Goal: Task Accomplishment & Management: Use online tool/utility

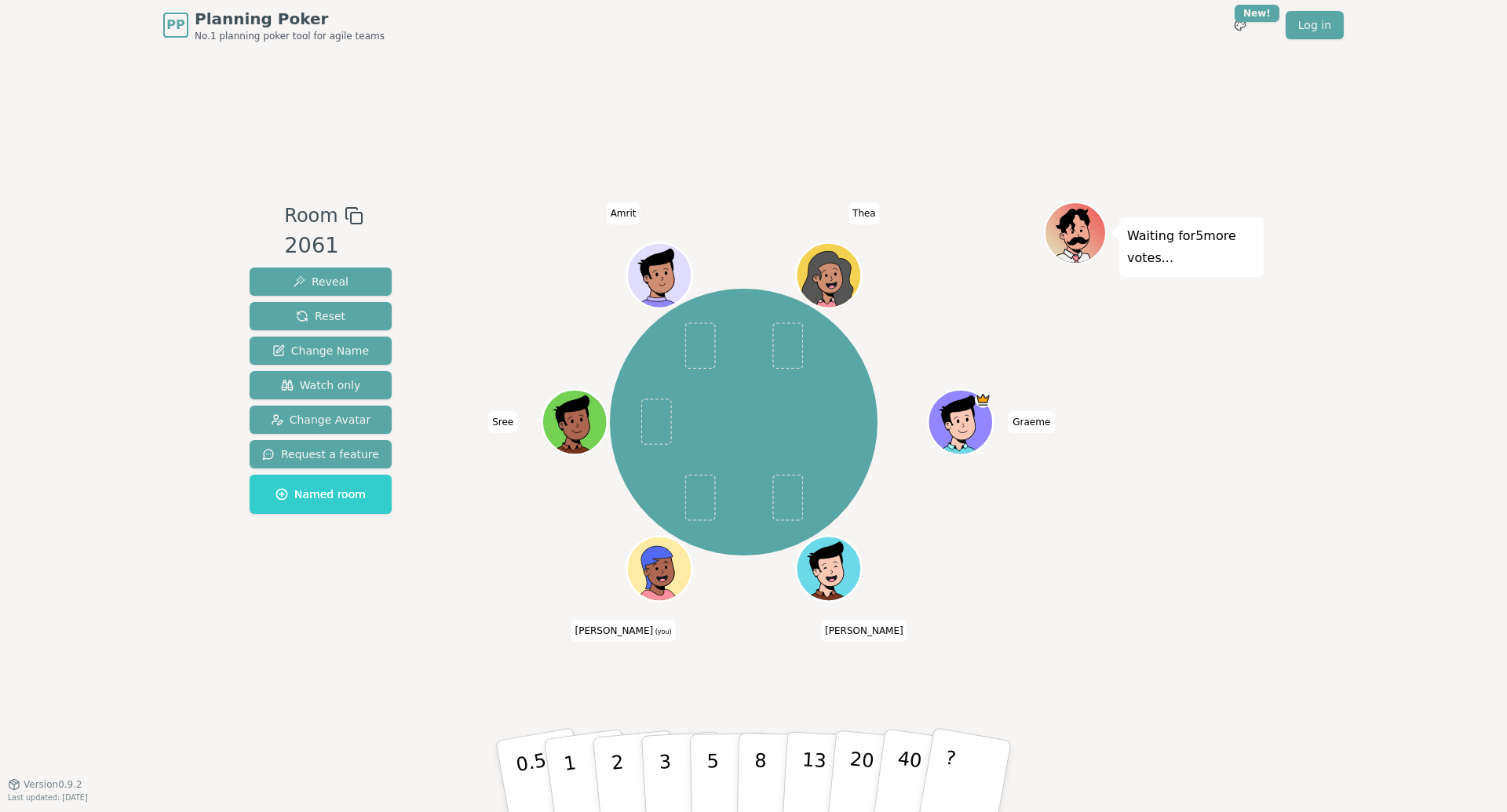
click at [511, 260] on div "[PERSON_NAME] (you) Sree [PERSON_NAME]" at bounding box center [744, 422] width 601 height 386
click at [353, 430] on button "Change Avatar" at bounding box center [321, 420] width 142 height 28
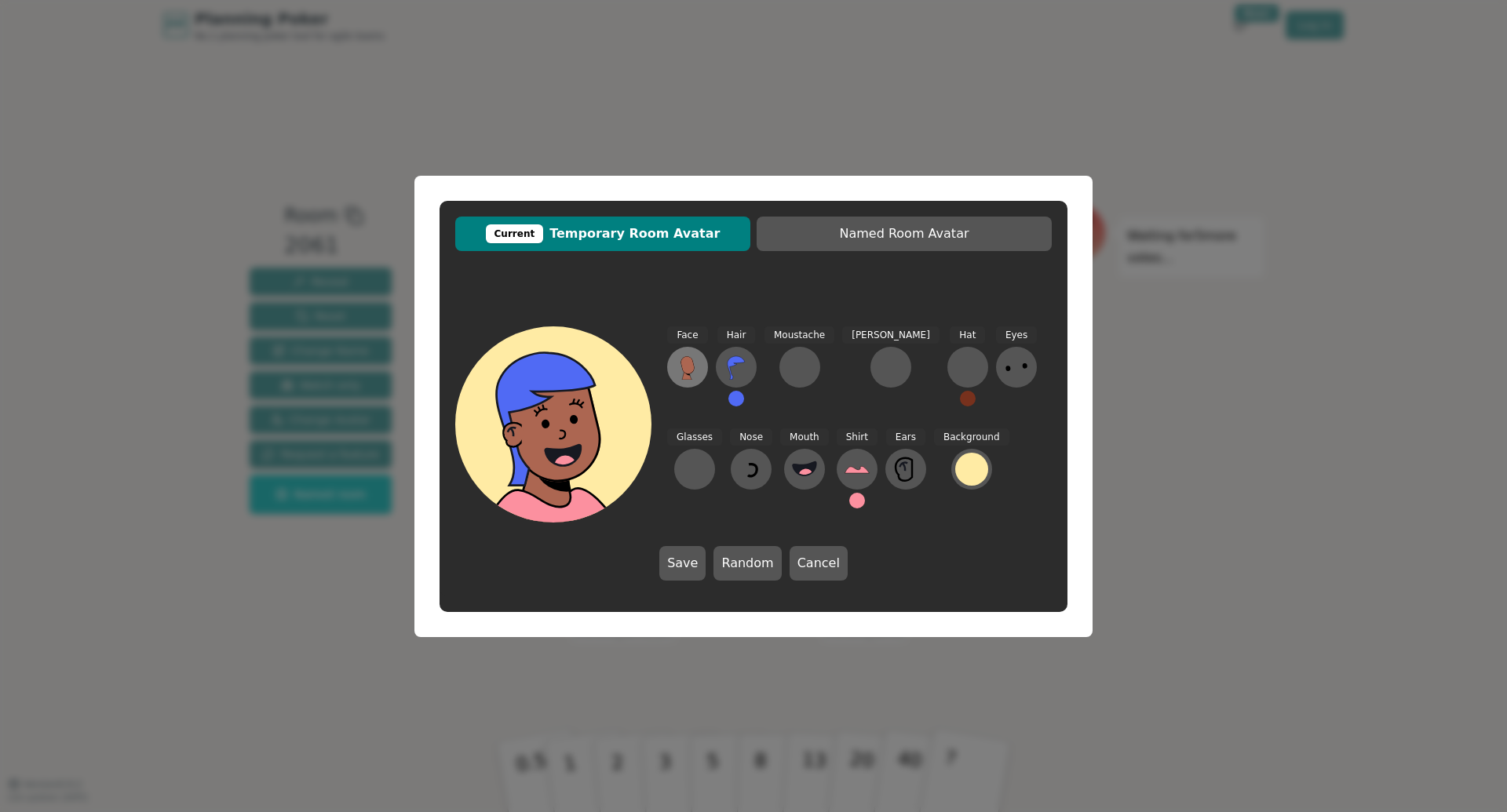
click at [695, 376] on icon at bounding box center [687, 367] width 25 height 25
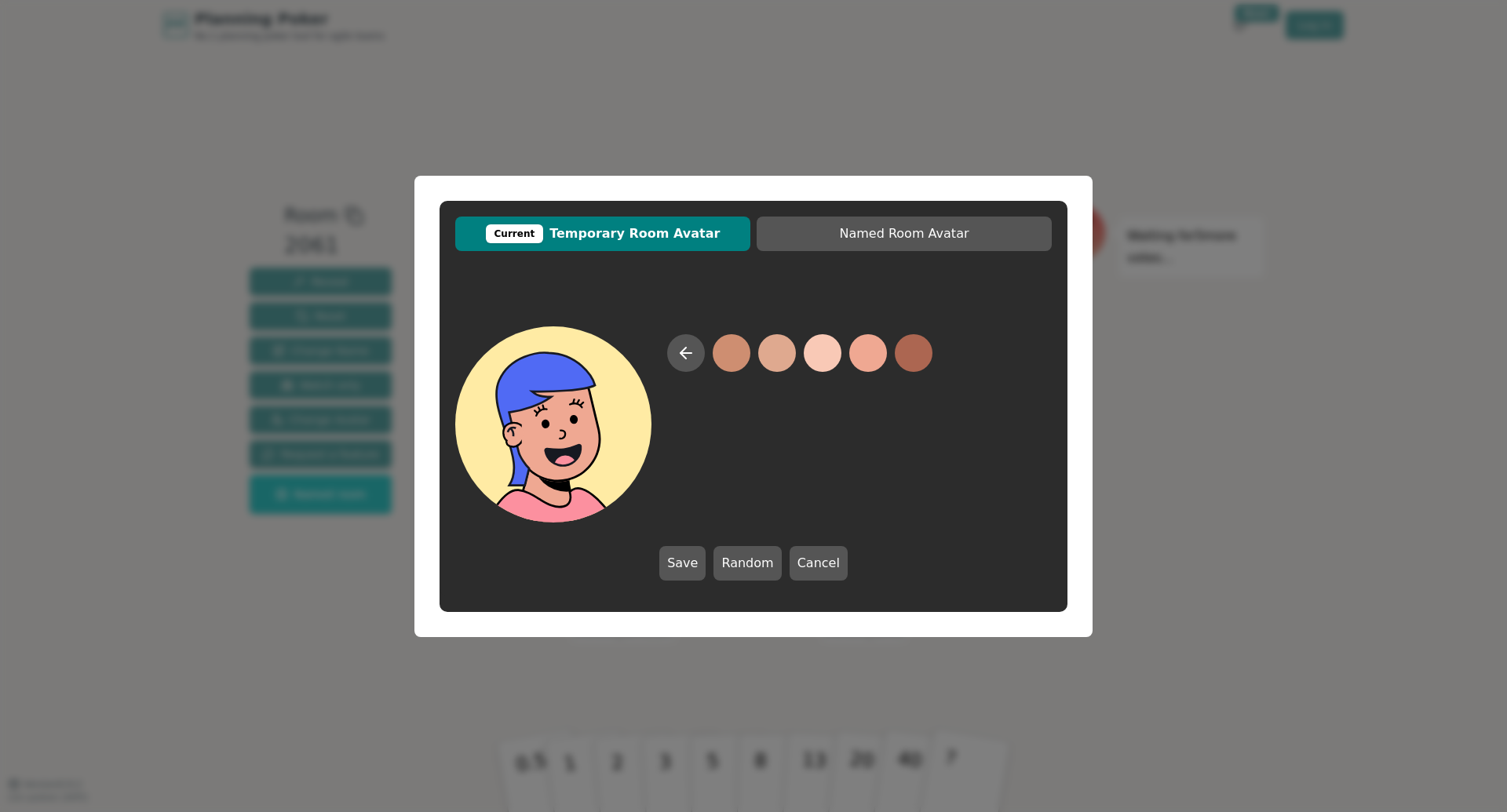
click at [853, 358] on button at bounding box center [868, 354] width 38 height 38
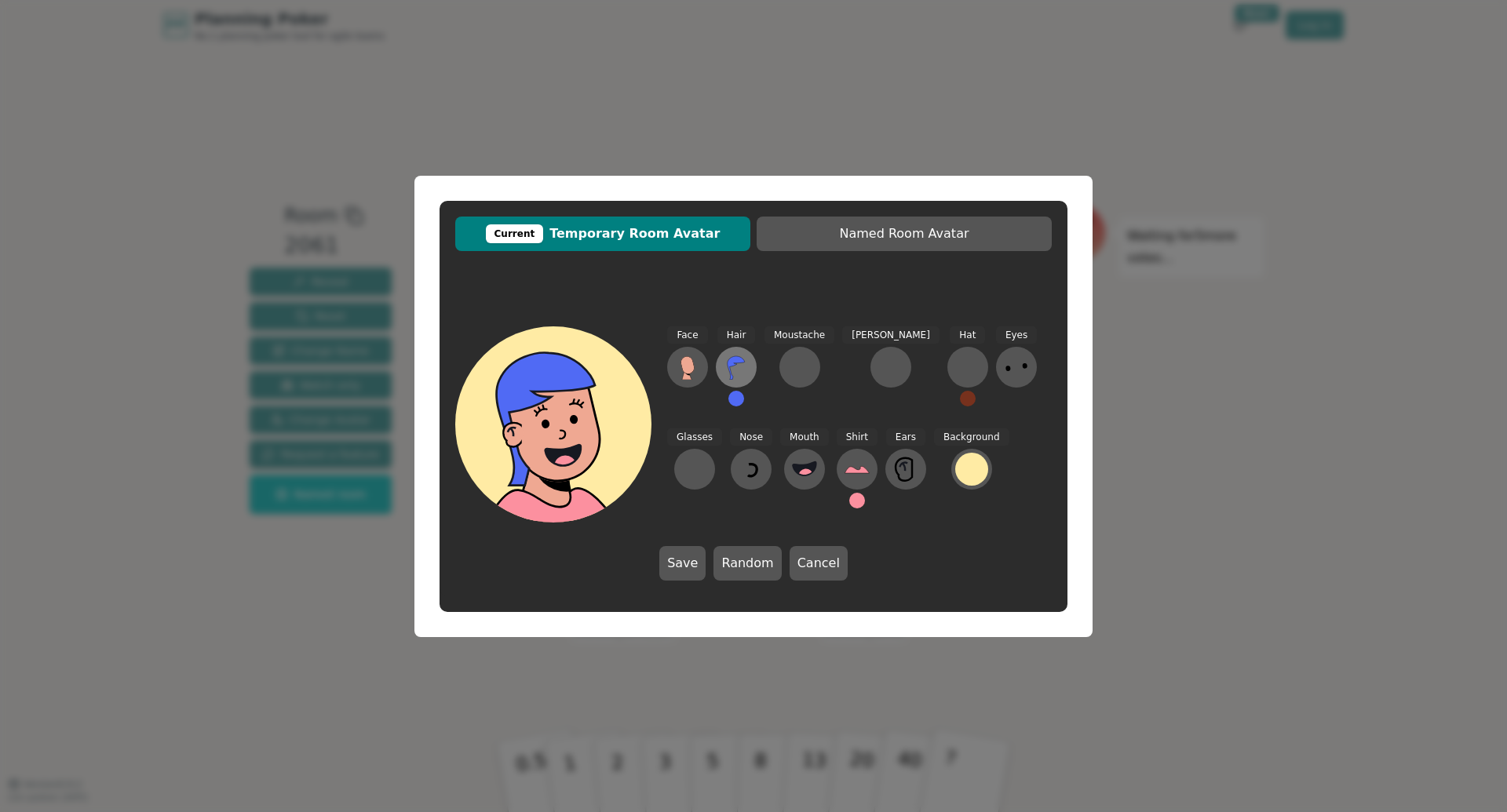
click at [732, 363] on icon at bounding box center [736, 368] width 17 height 24
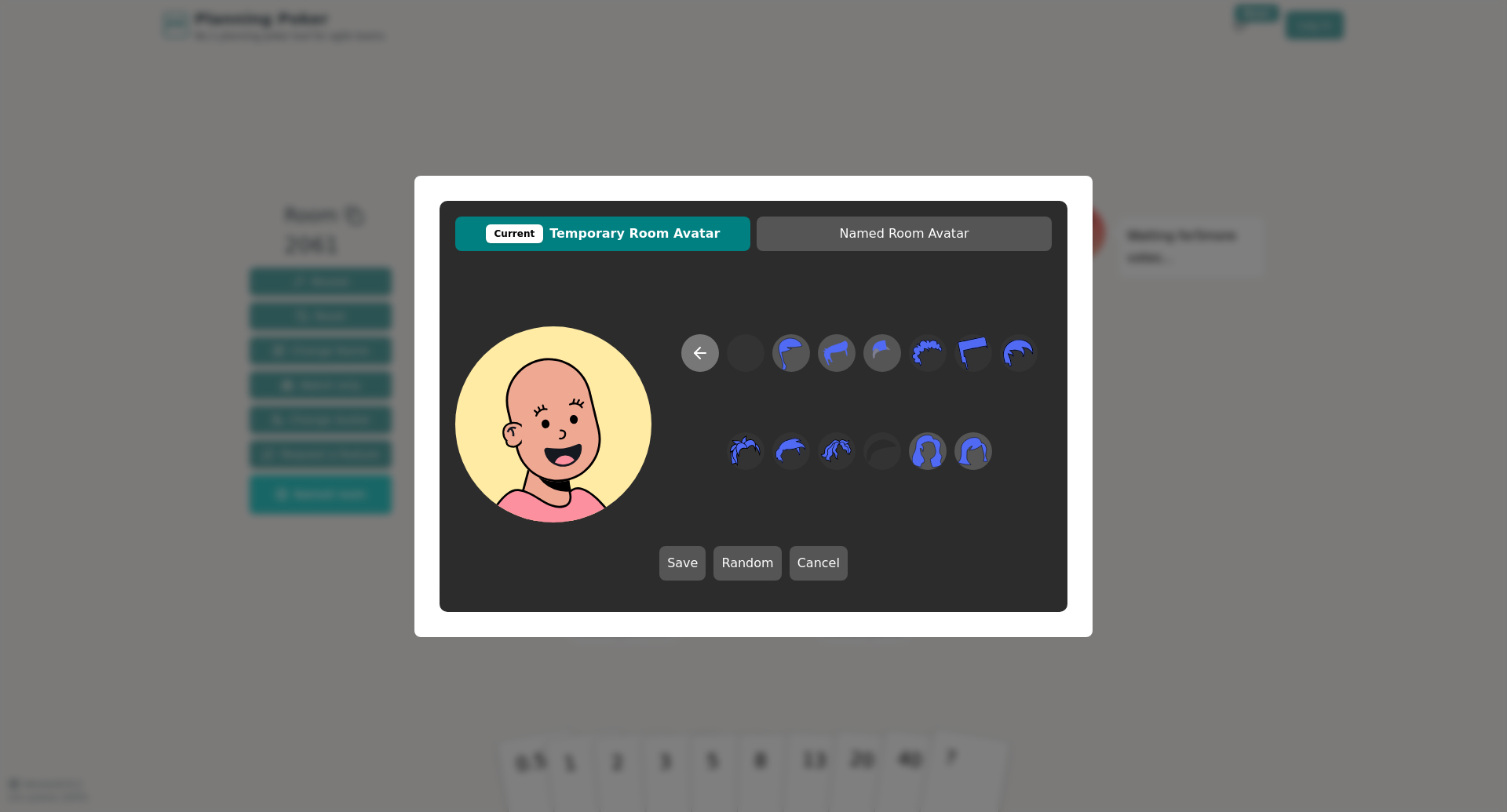
click at [692, 349] on icon at bounding box center [700, 353] width 19 height 19
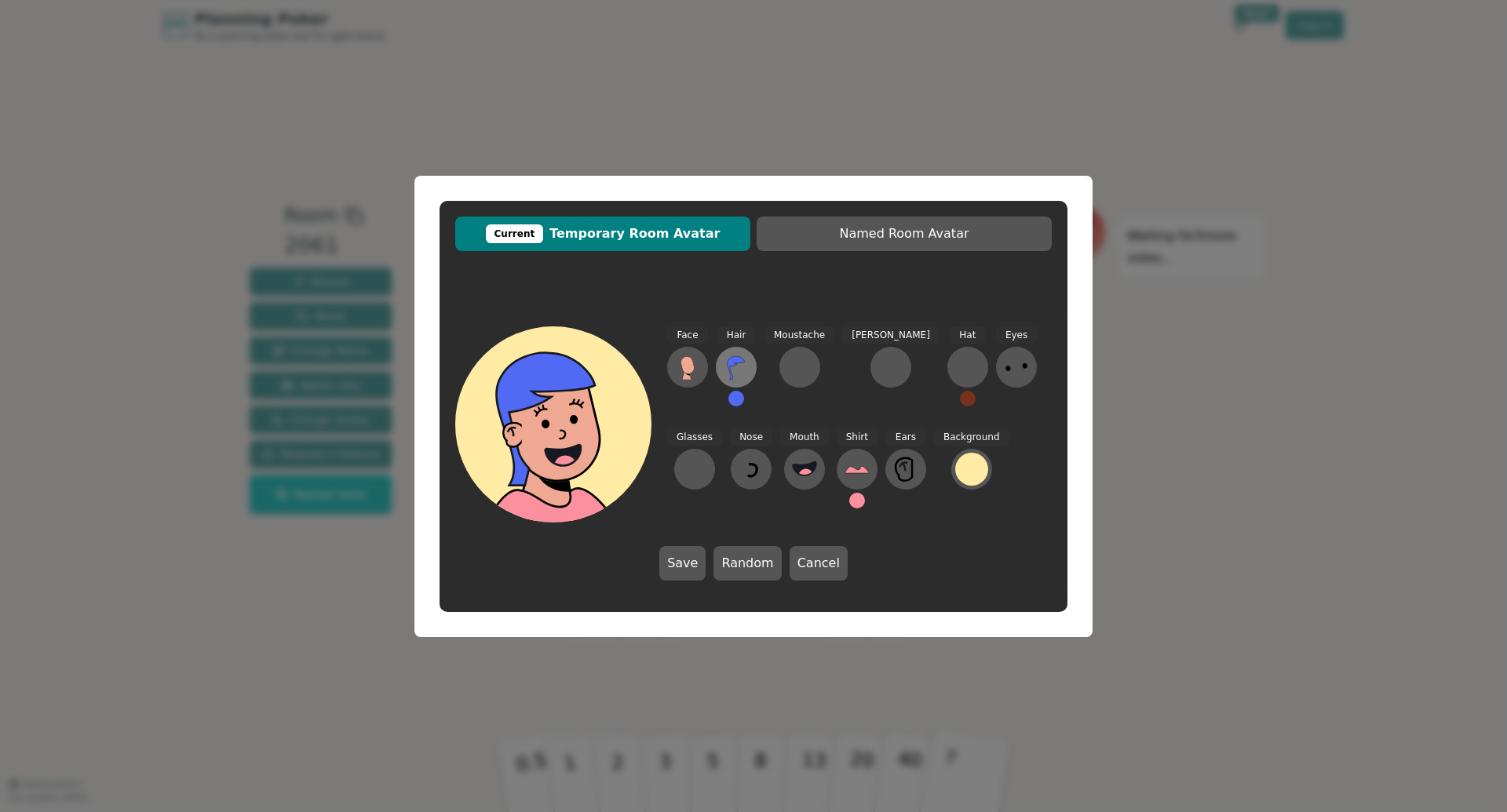
click at [746, 376] on icon at bounding box center [736, 367] width 25 height 25
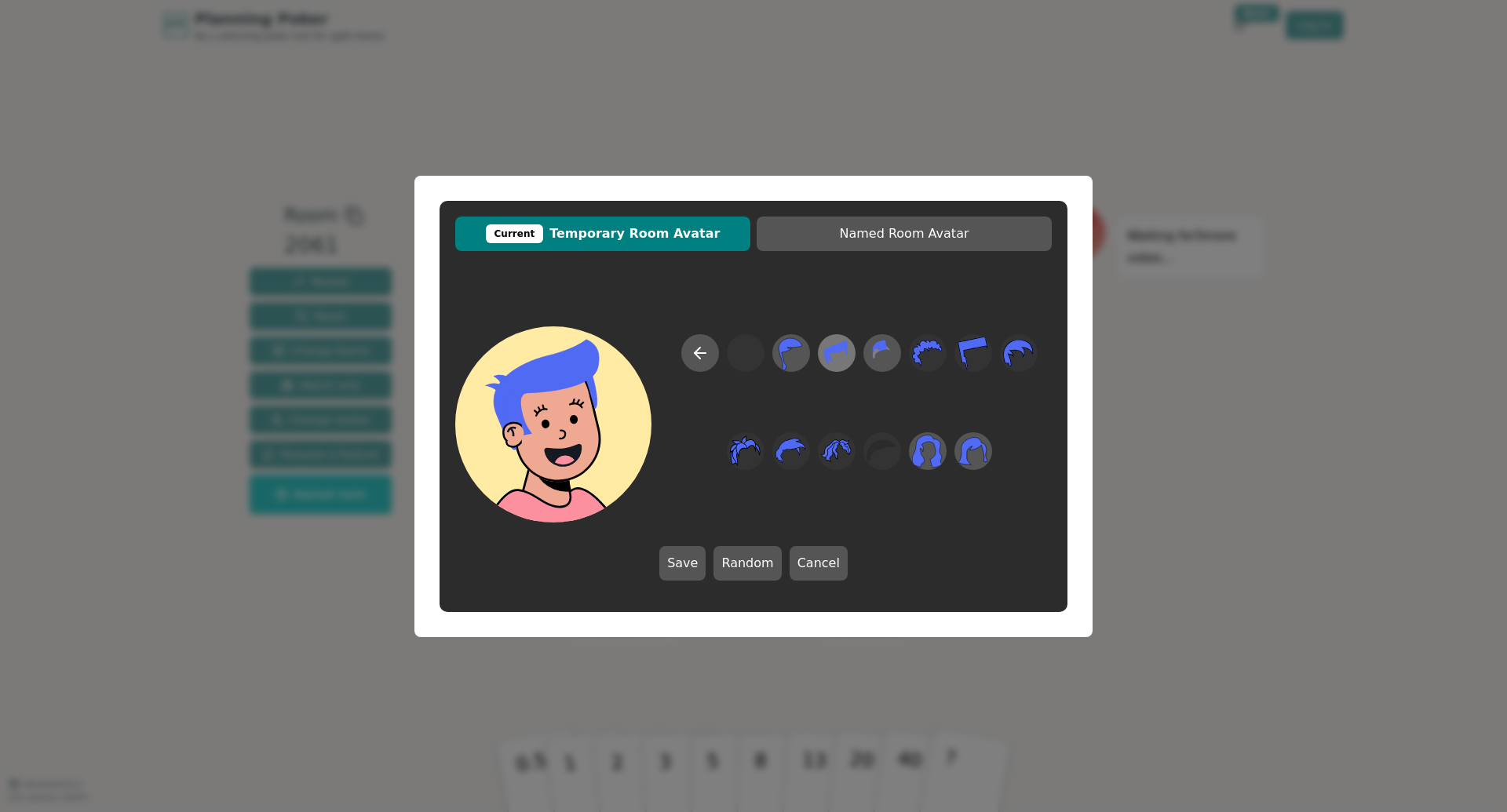
click at [853, 359] on div at bounding box center [836, 353] width 44 height 50
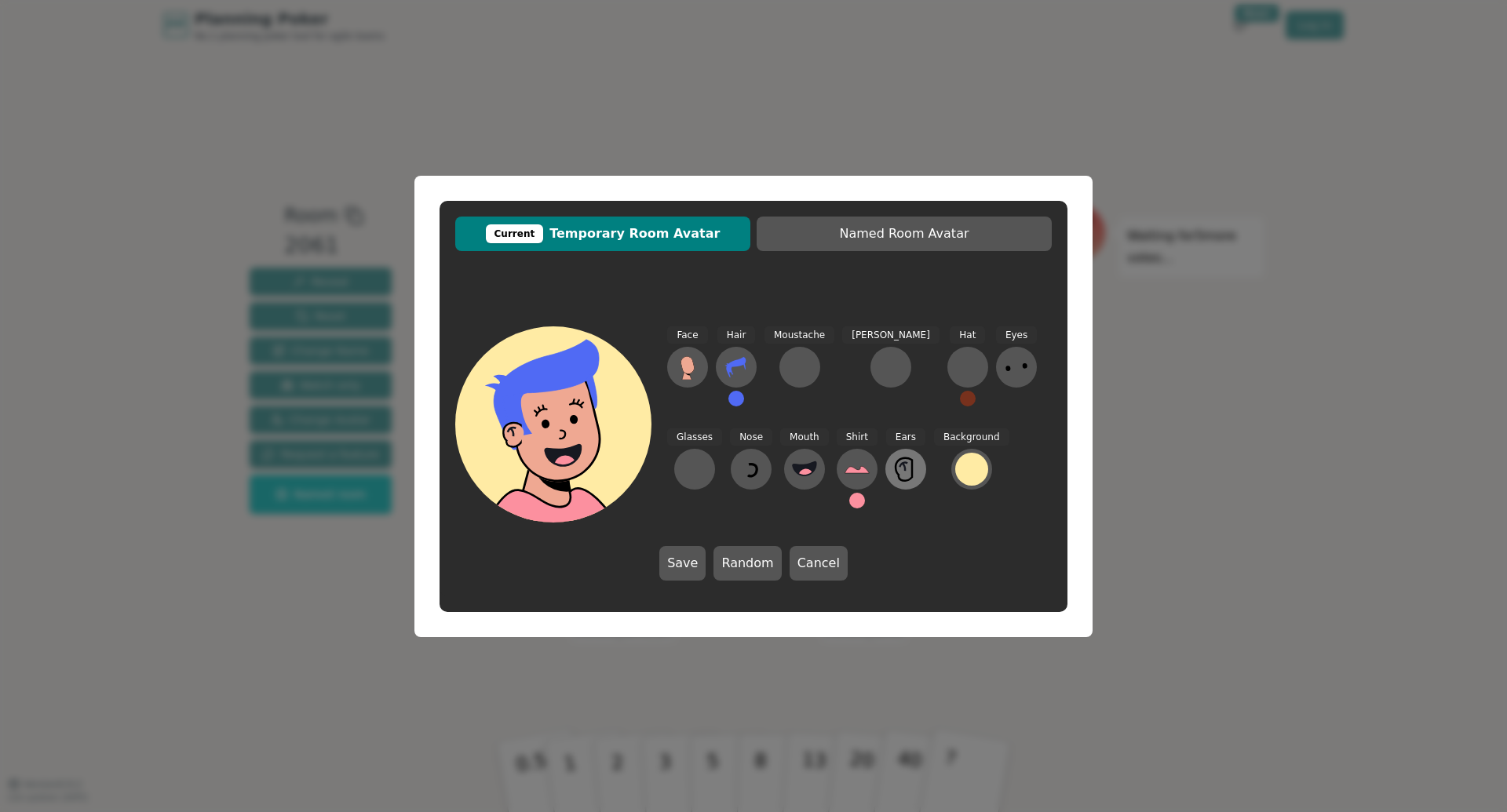
click at [903, 469] on icon at bounding box center [904, 468] width 2 height 8
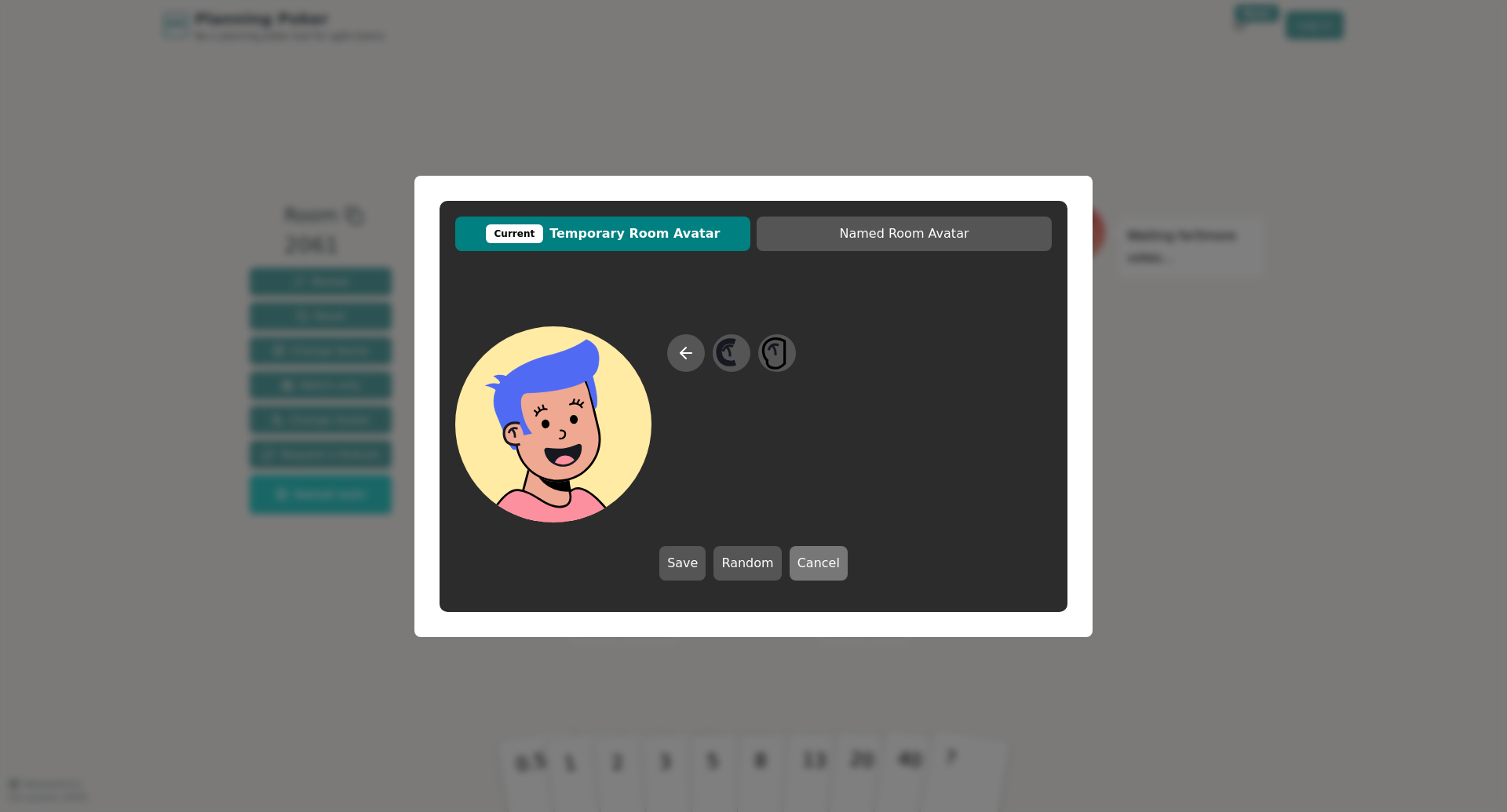
click at [811, 558] on button "Cancel" at bounding box center [819, 563] width 58 height 35
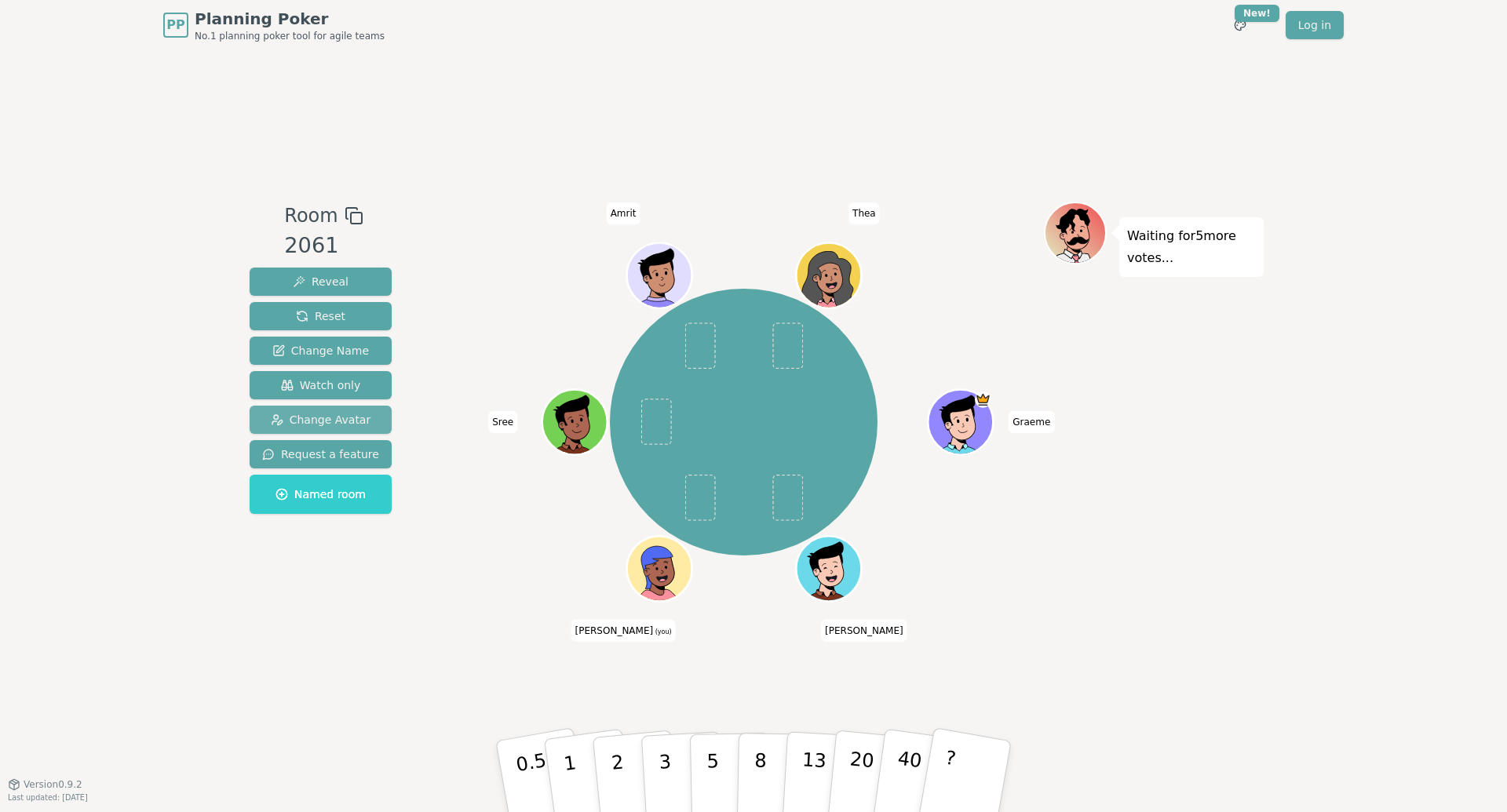
click at [338, 427] on span "Change Avatar" at bounding box center [321, 420] width 101 height 16
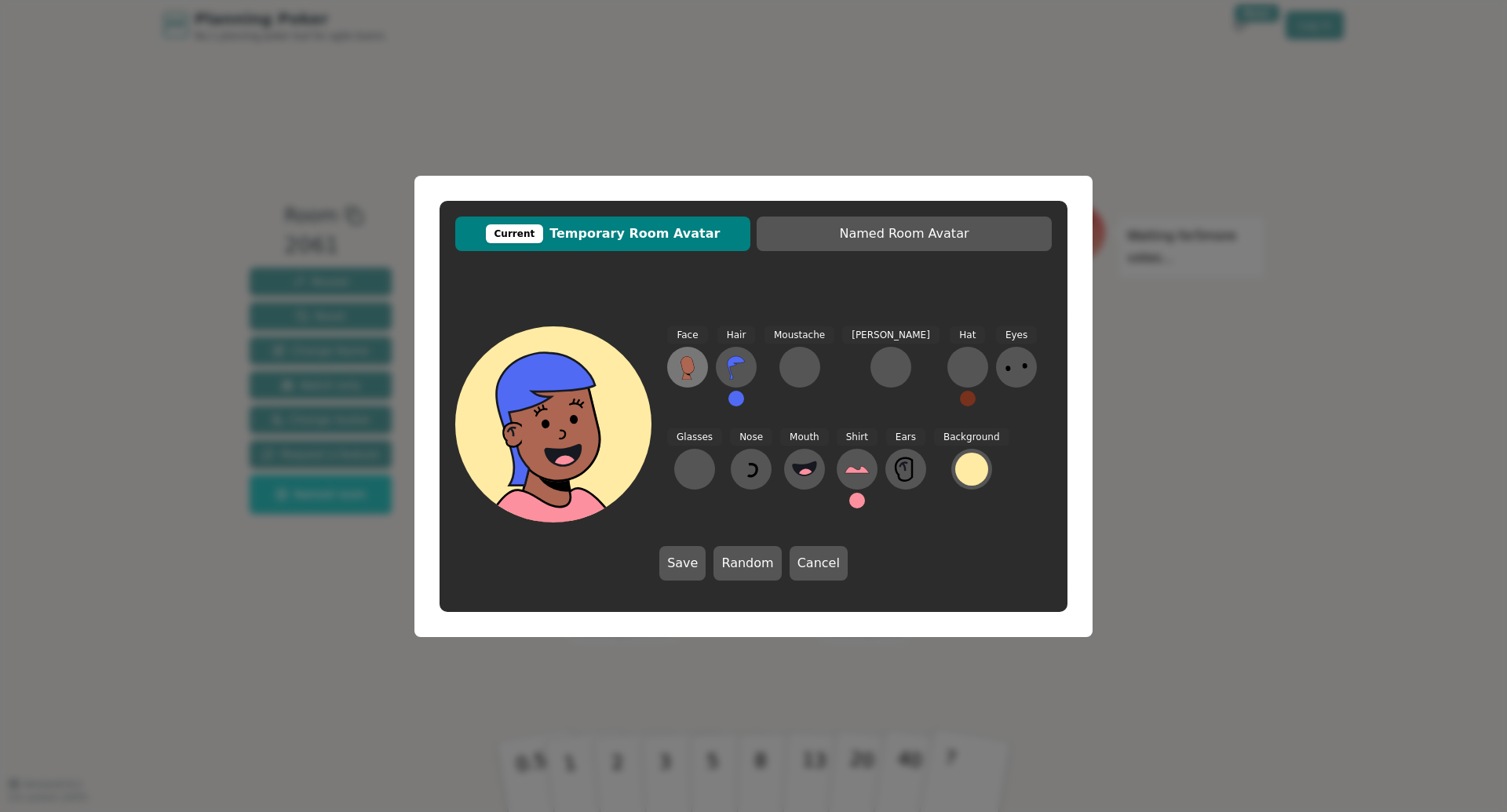
click at [692, 372] on icon at bounding box center [687, 365] width 14 height 18
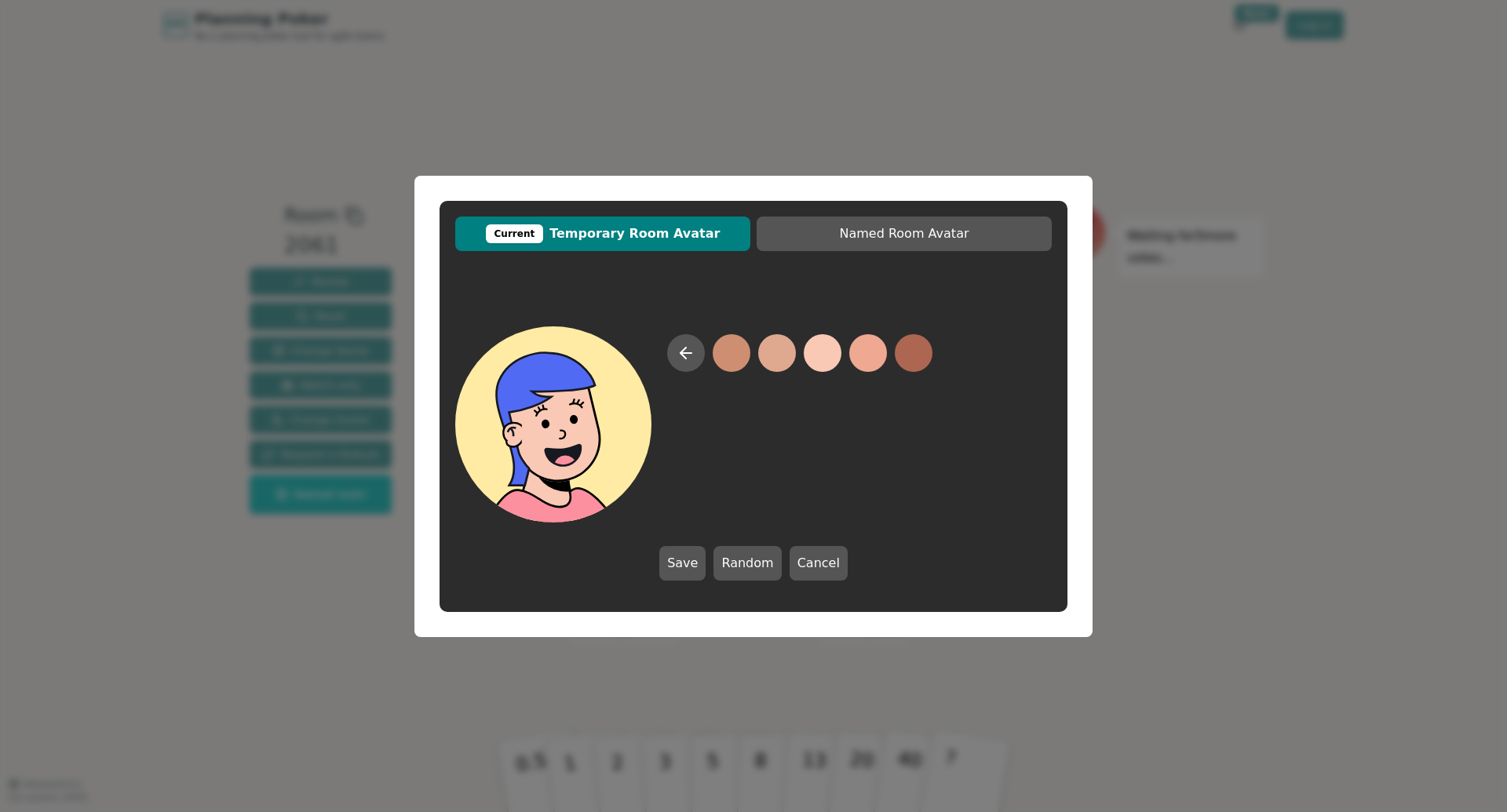
click at [832, 355] on button at bounding box center [823, 354] width 38 height 38
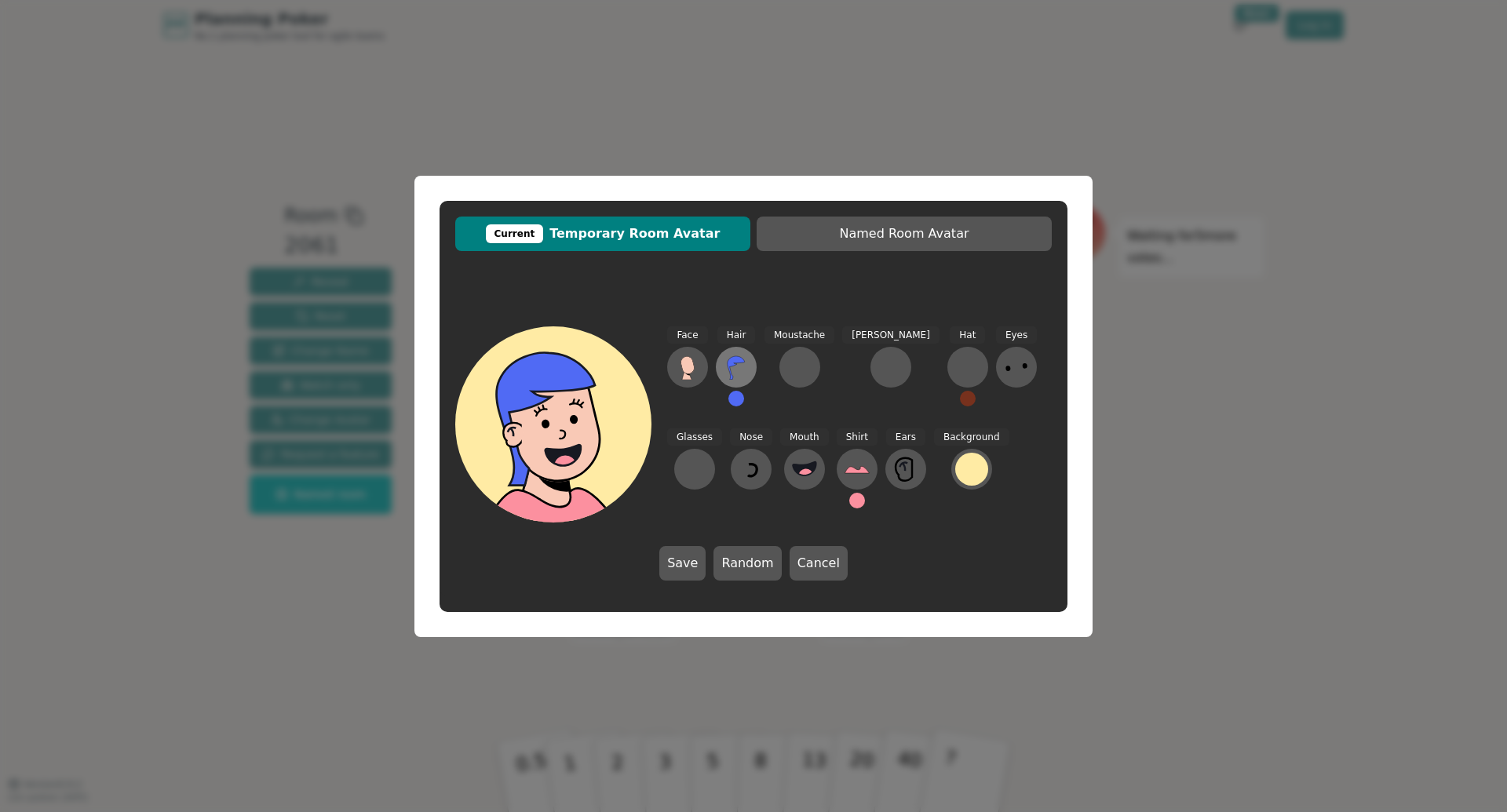
click at [743, 355] on icon at bounding box center [736, 367] width 25 height 25
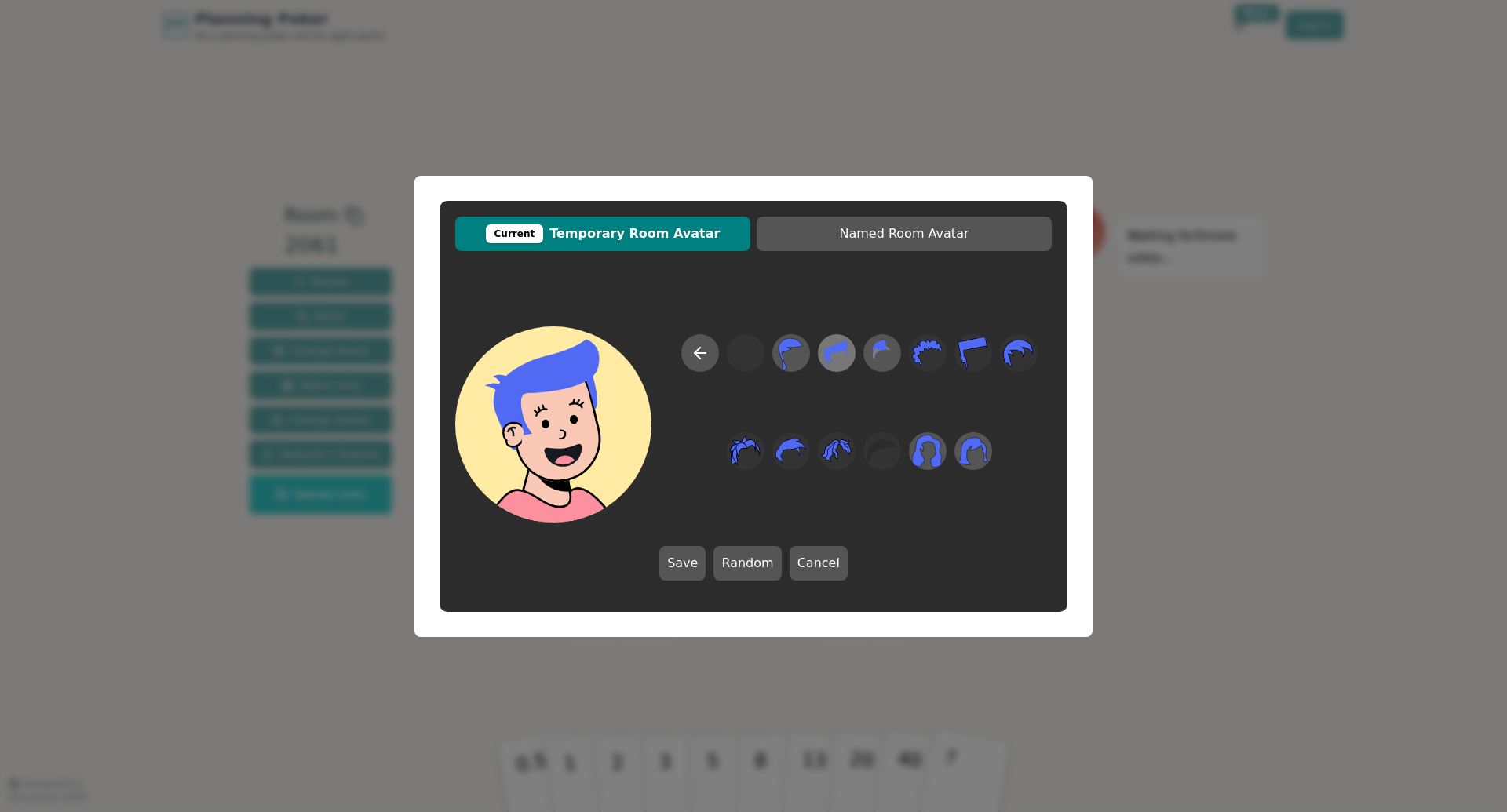
click at [827, 354] on icon at bounding box center [830, 357] width 7 height 9
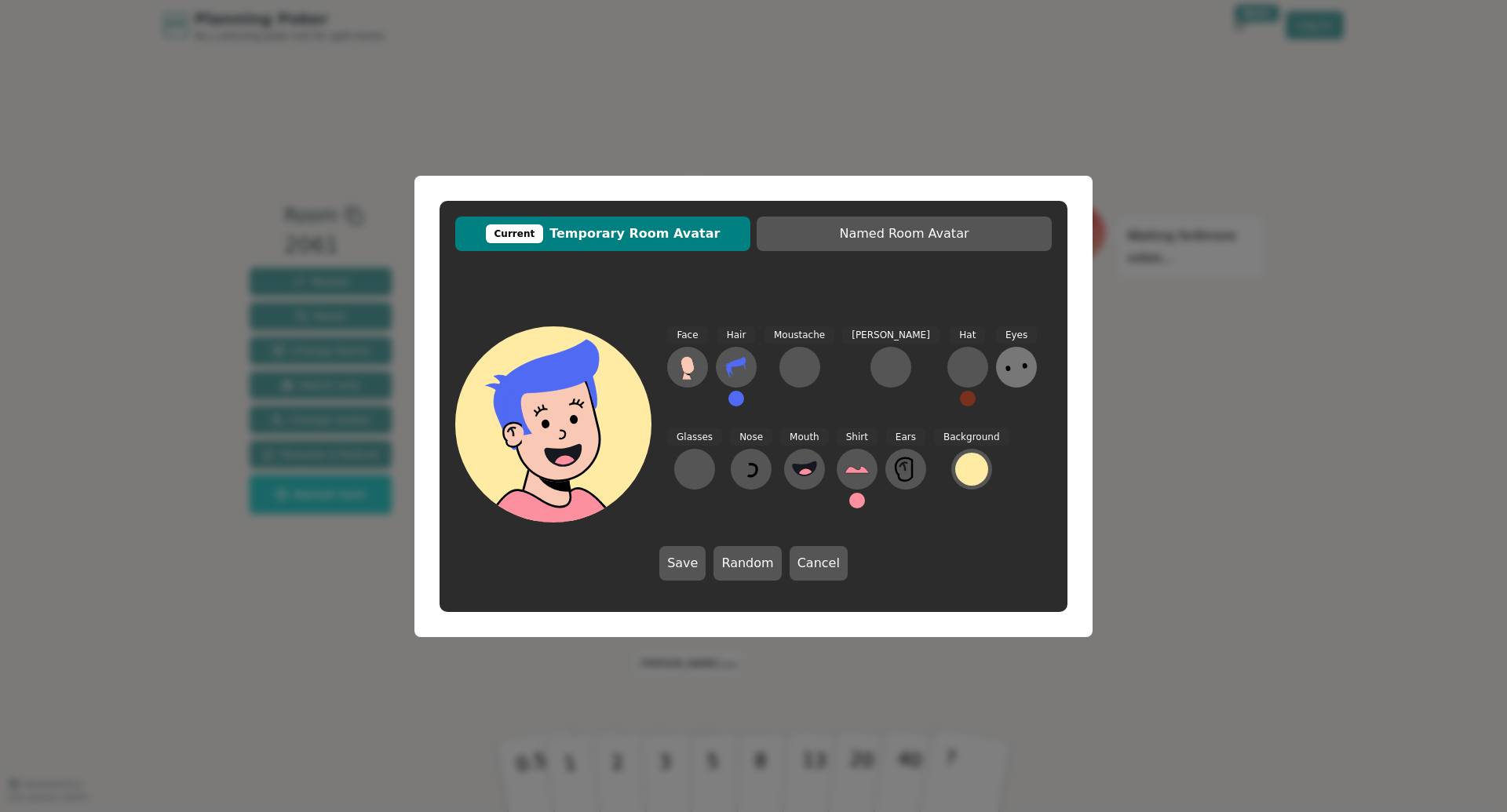
click at [1004, 365] on icon at bounding box center [1016, 367] width 25 height 25
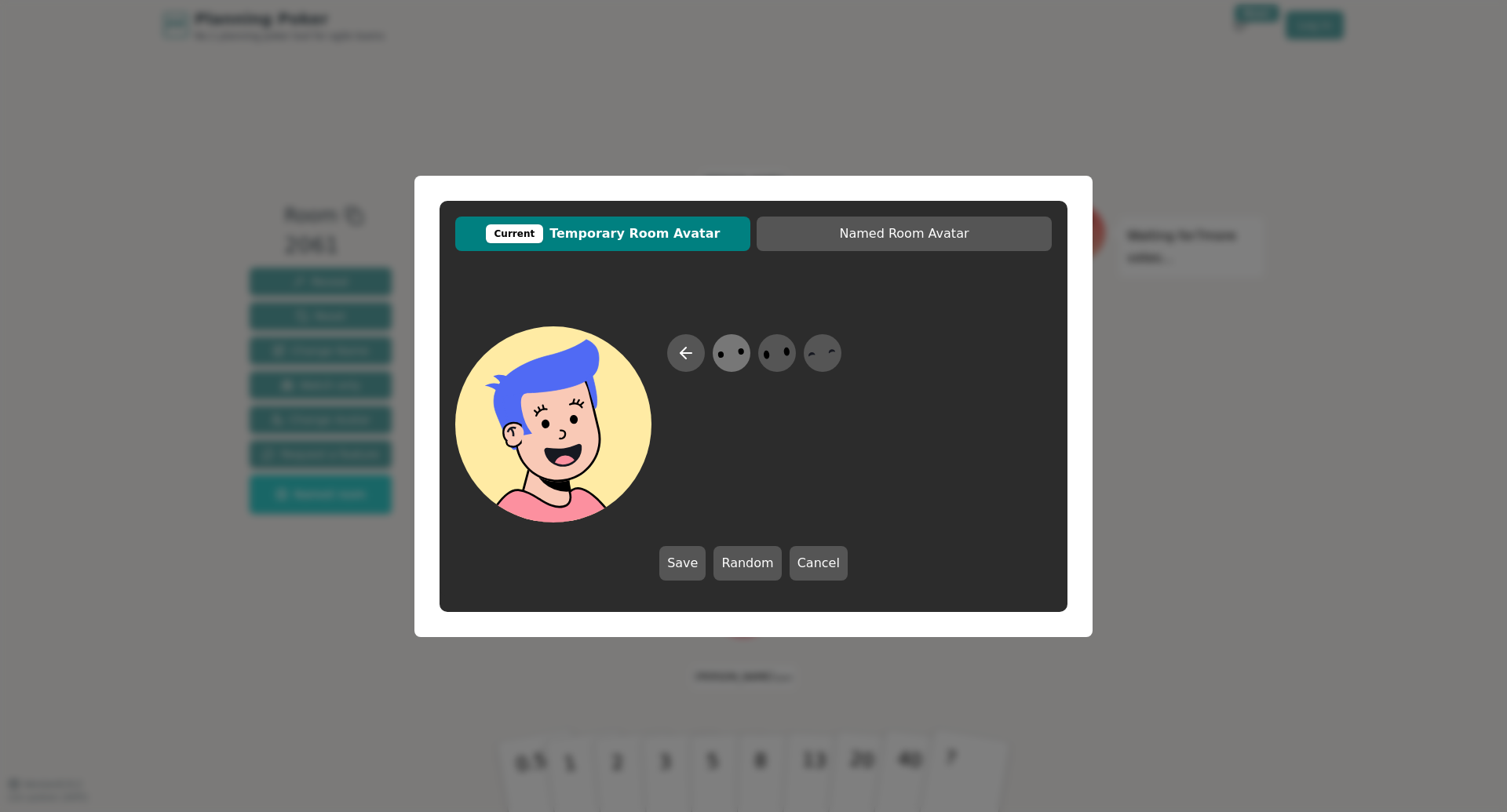
click at [741, 362] on icon at bounding box center [731, 353] width 31 height 36
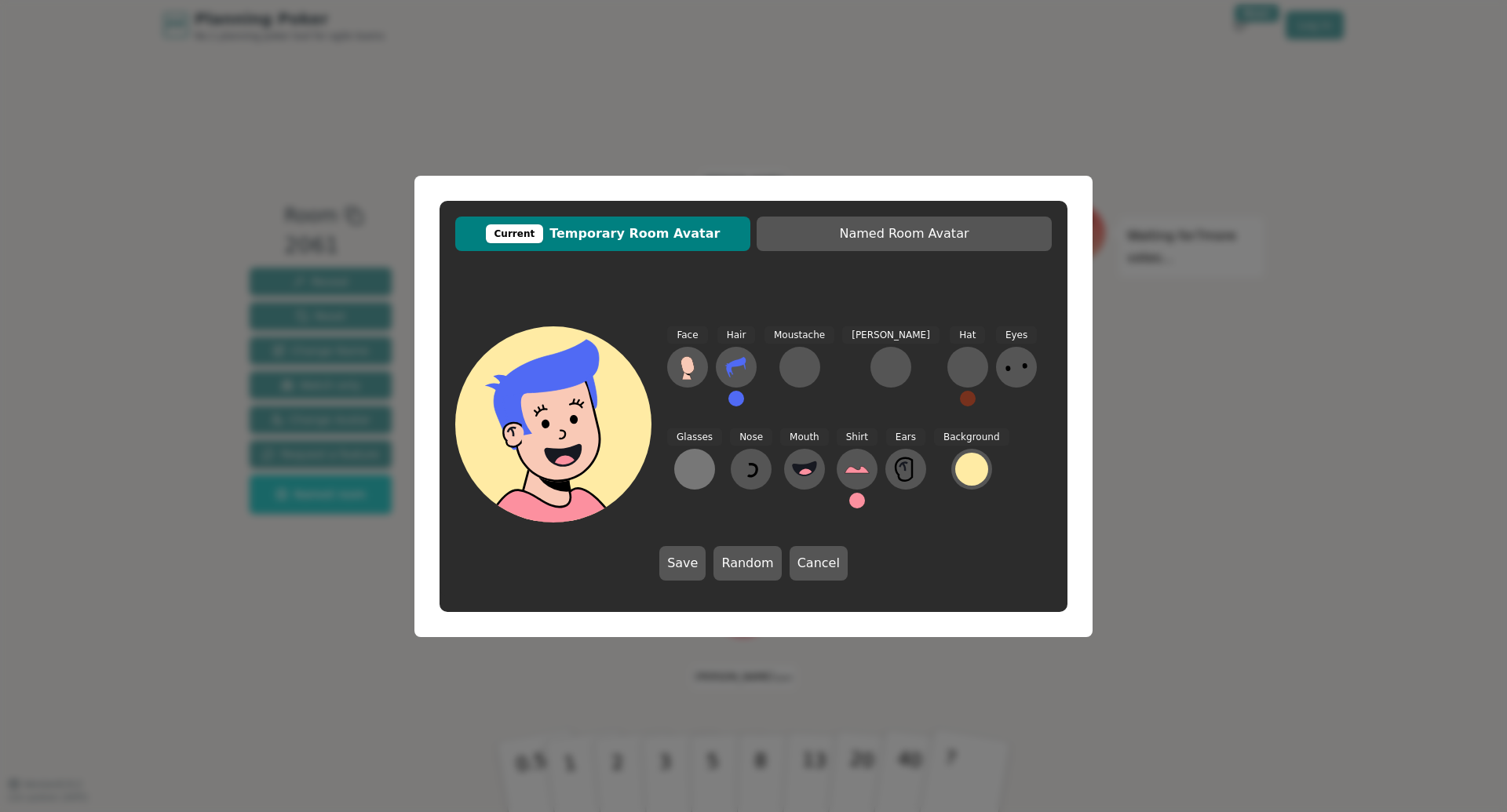
click at [707, 457] on div at bounding box center [695, 469] width 25 height 25
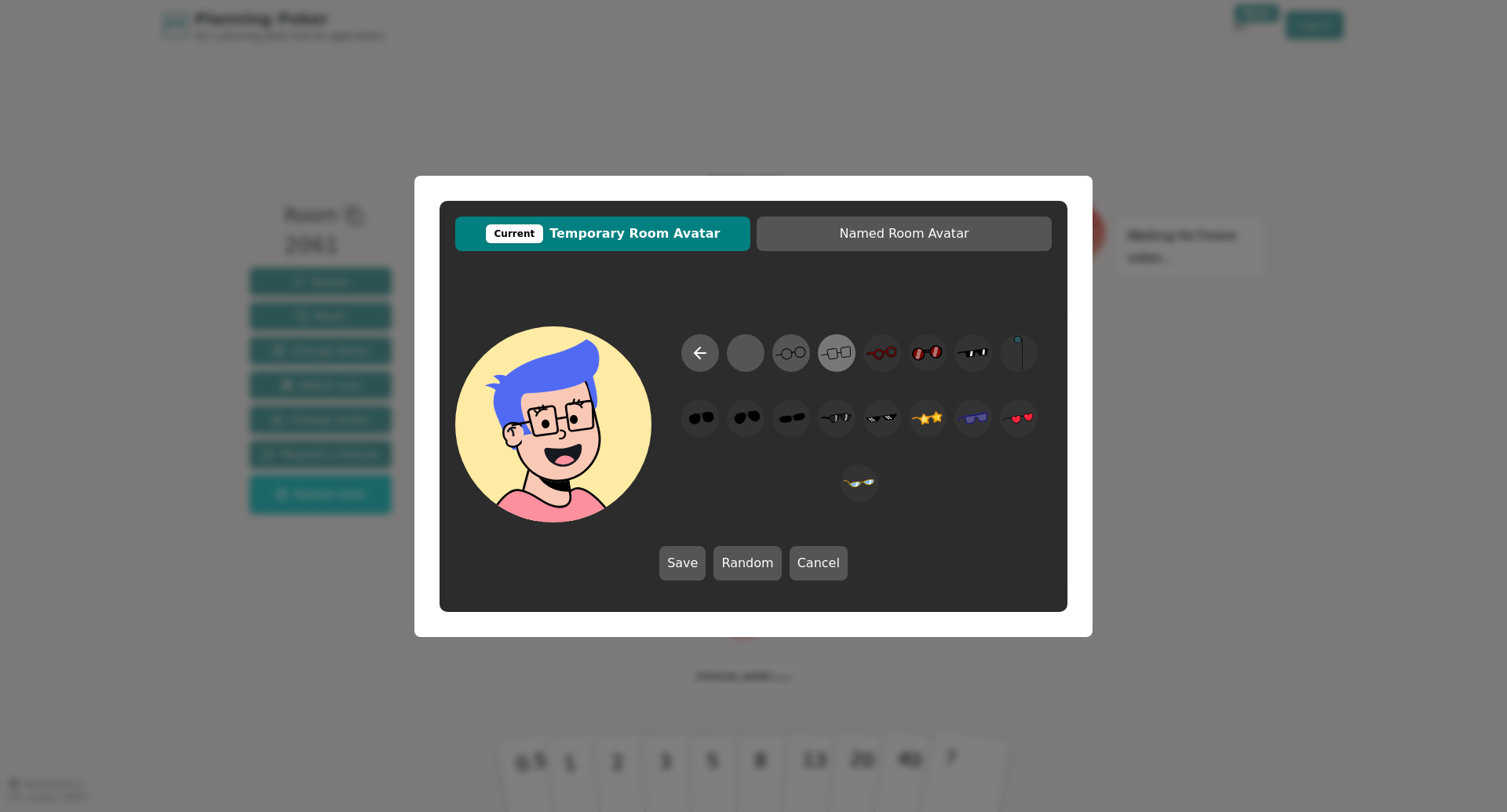
click at [835, 363] on icon at bounding box center [836, 353] width 31 height 36
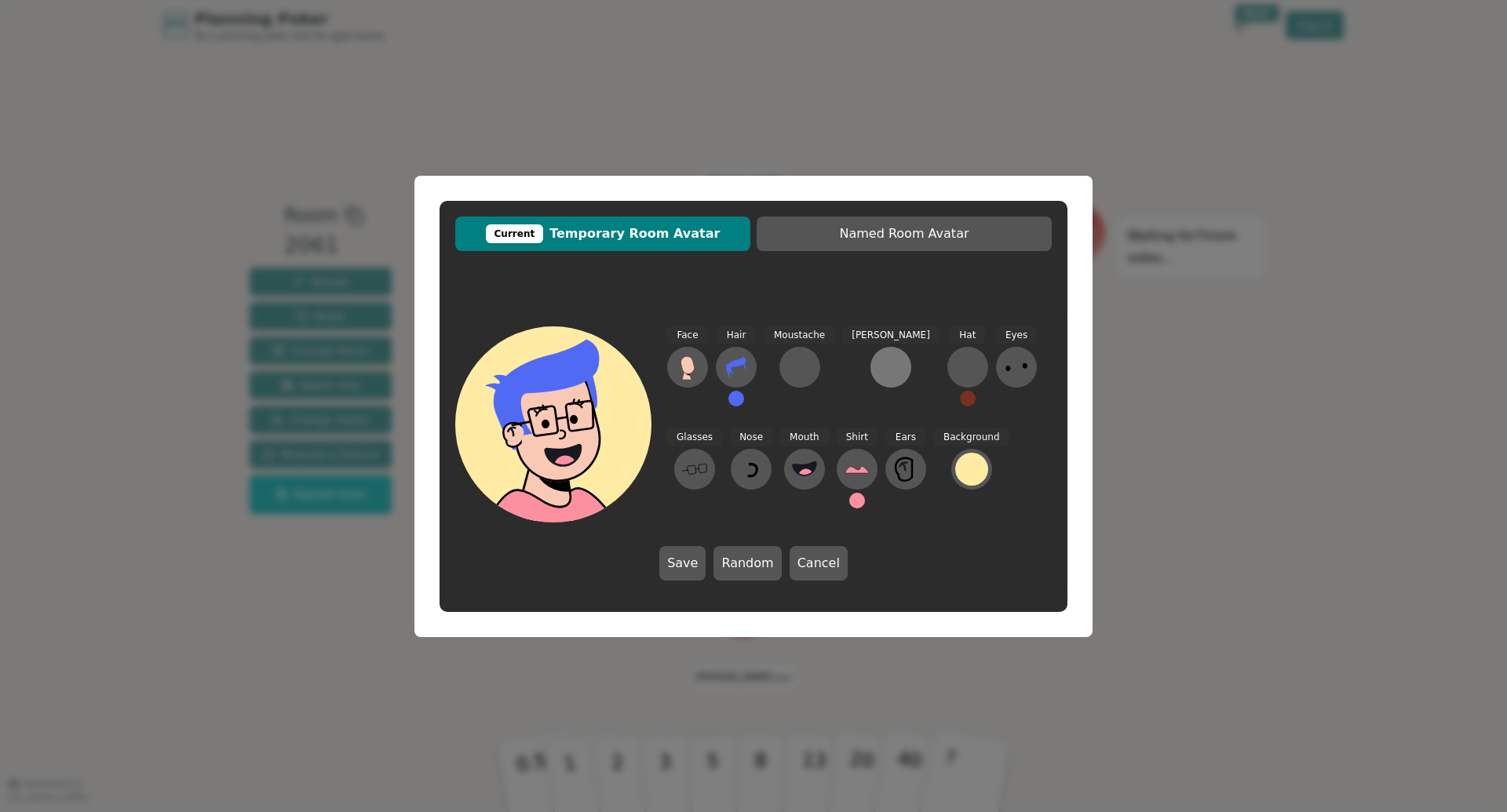
click at [878, 373] on div at bounding box center [891, 367] width 25 height 25
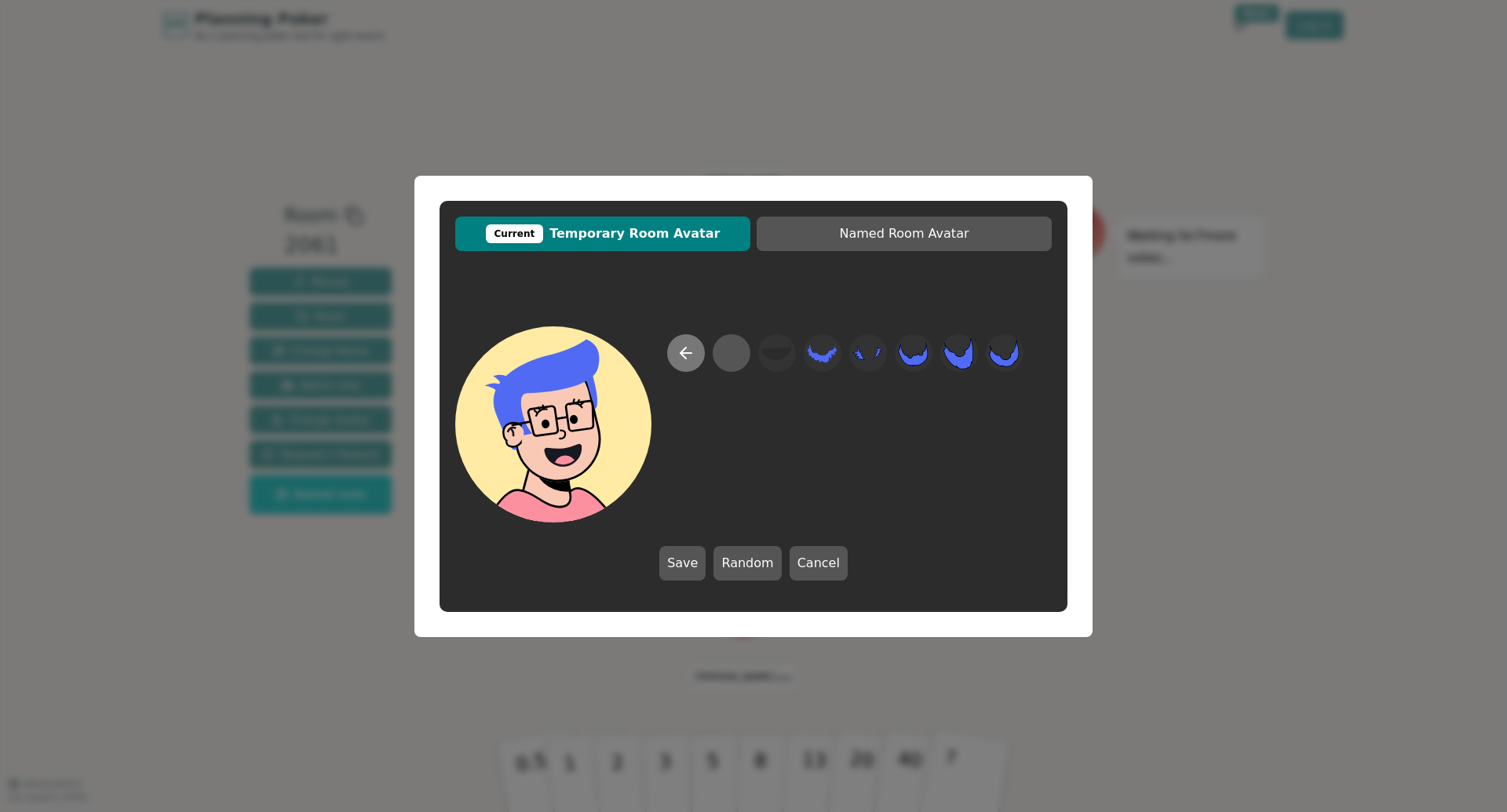
click at [698, 359] on button at bounding box center [687, 354] width 38 height 38
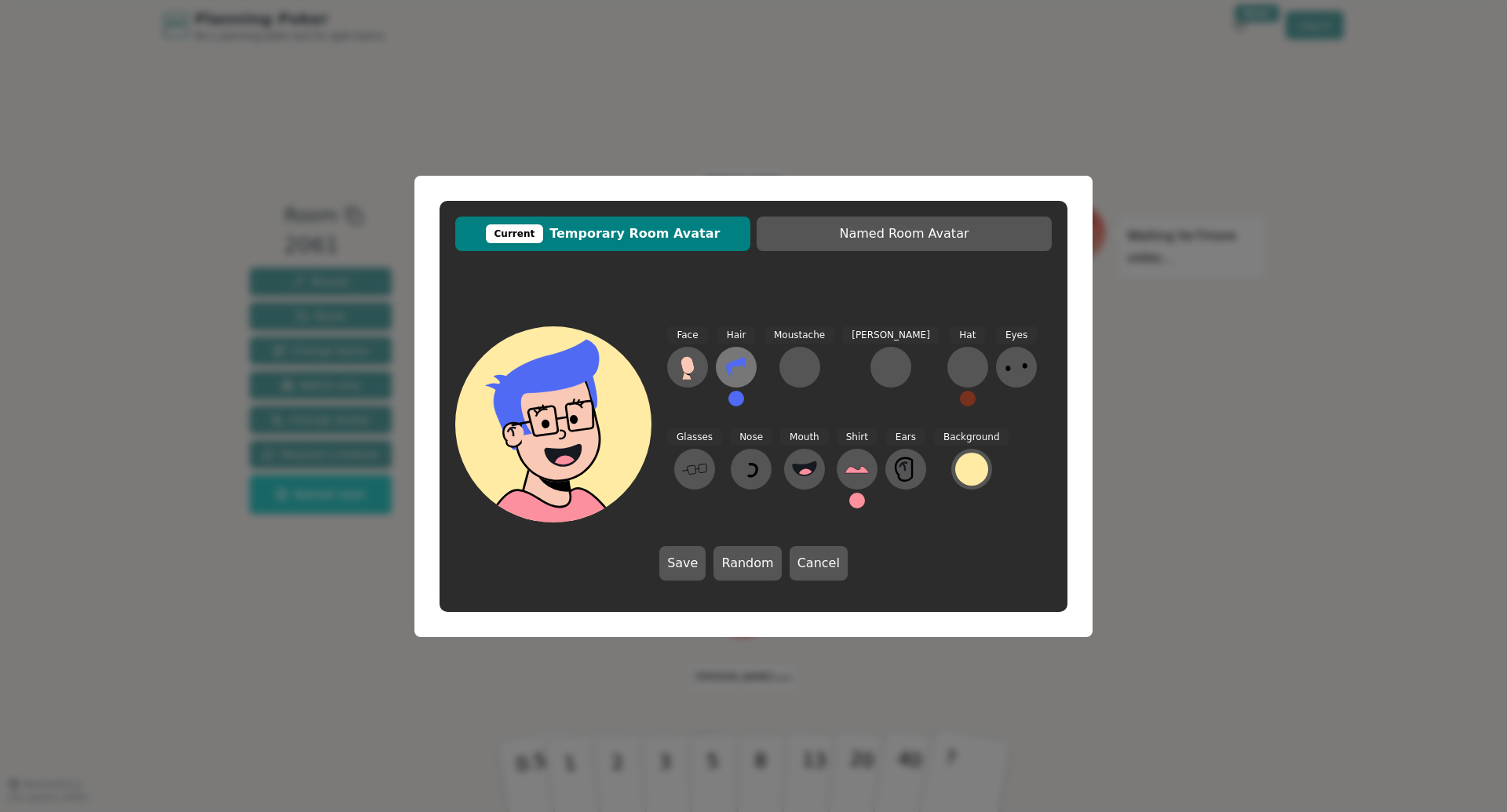
click at [749, 365] on button at bounding box center [736, 367] width 40 height 40
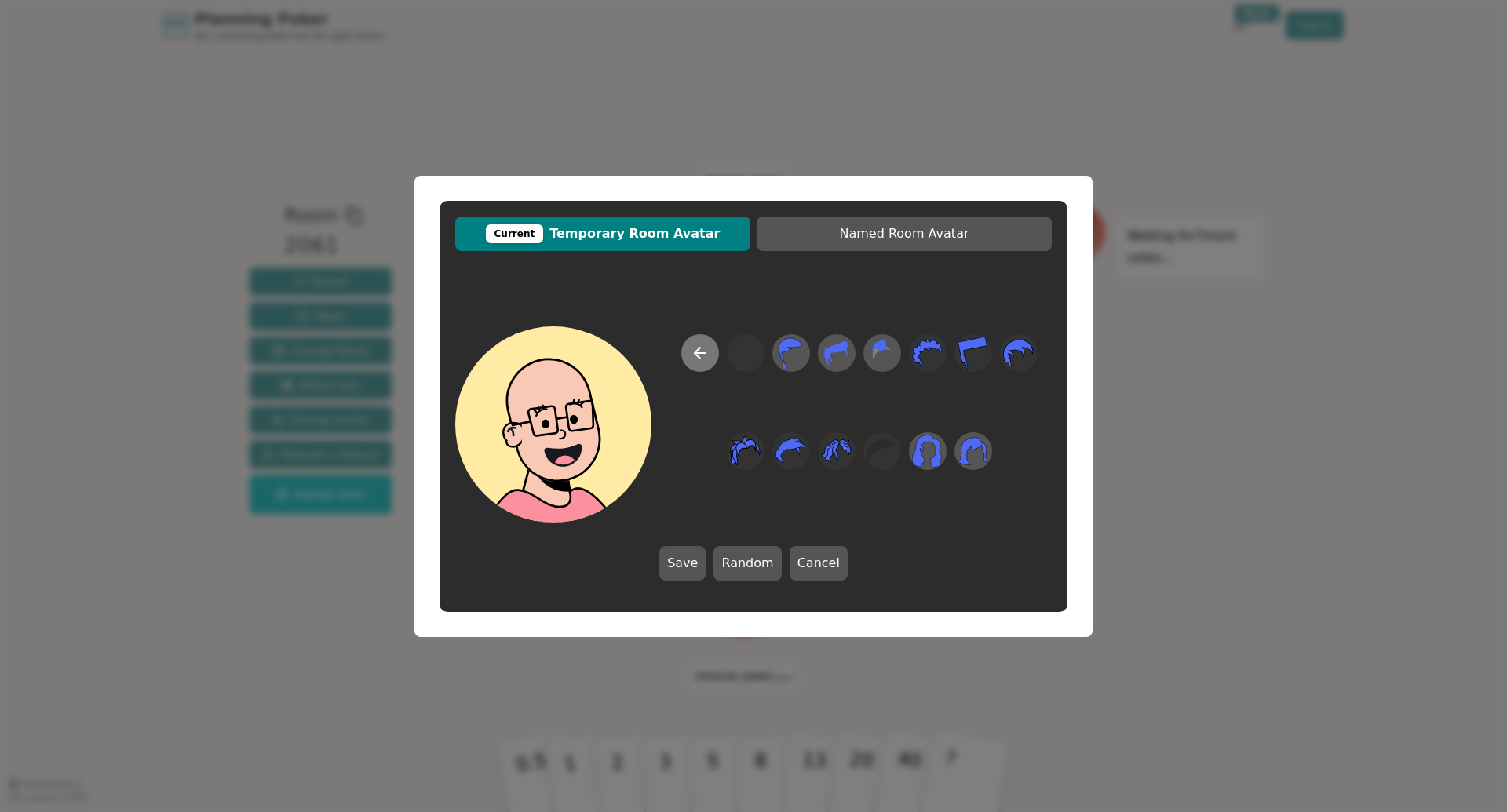
click at [690, 362] on button at bounding box center [701, 354] width 38 height 38
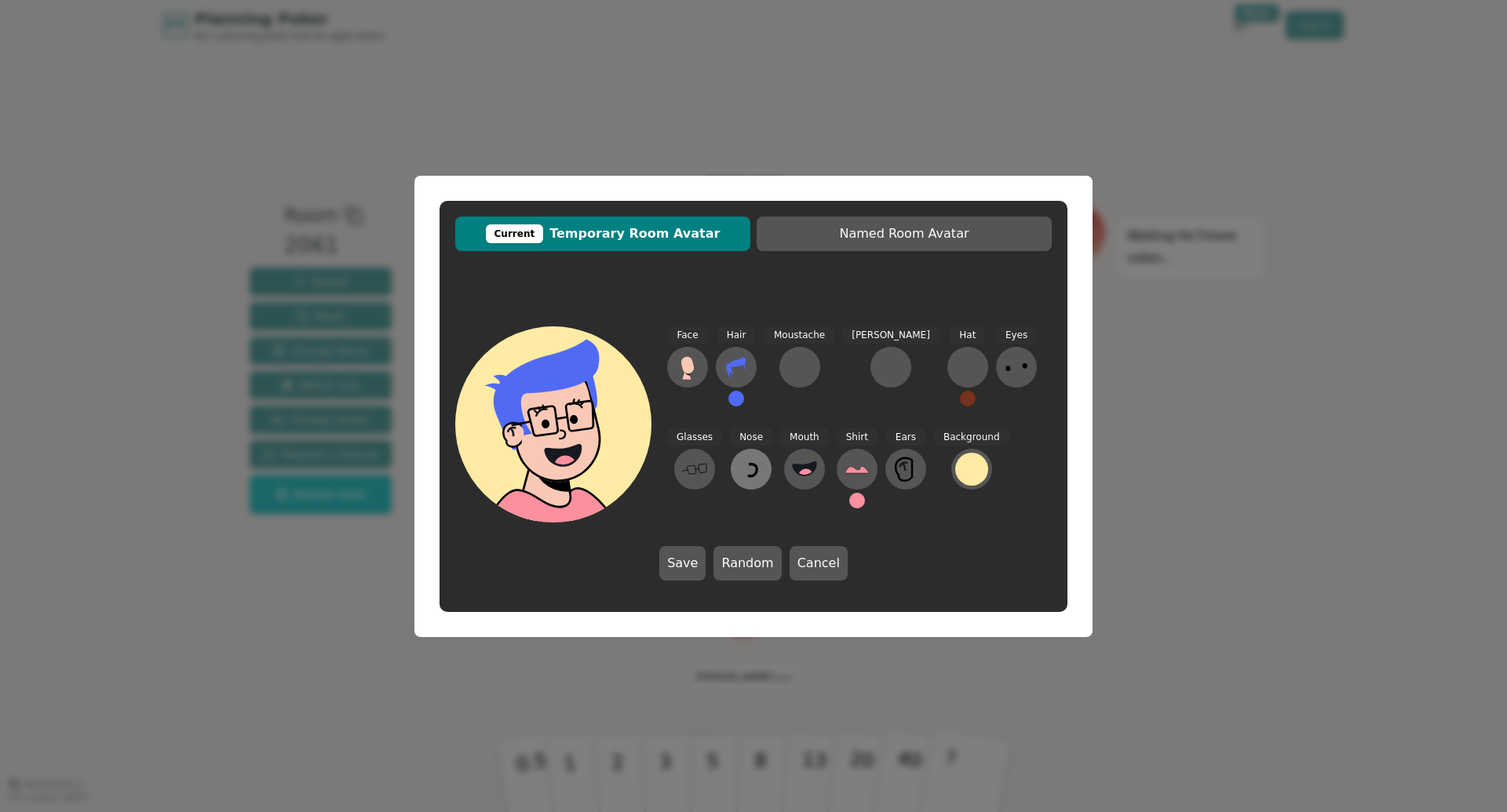
click at [739, 470] on icon at bounding box center [751, 469] width 25 height 25
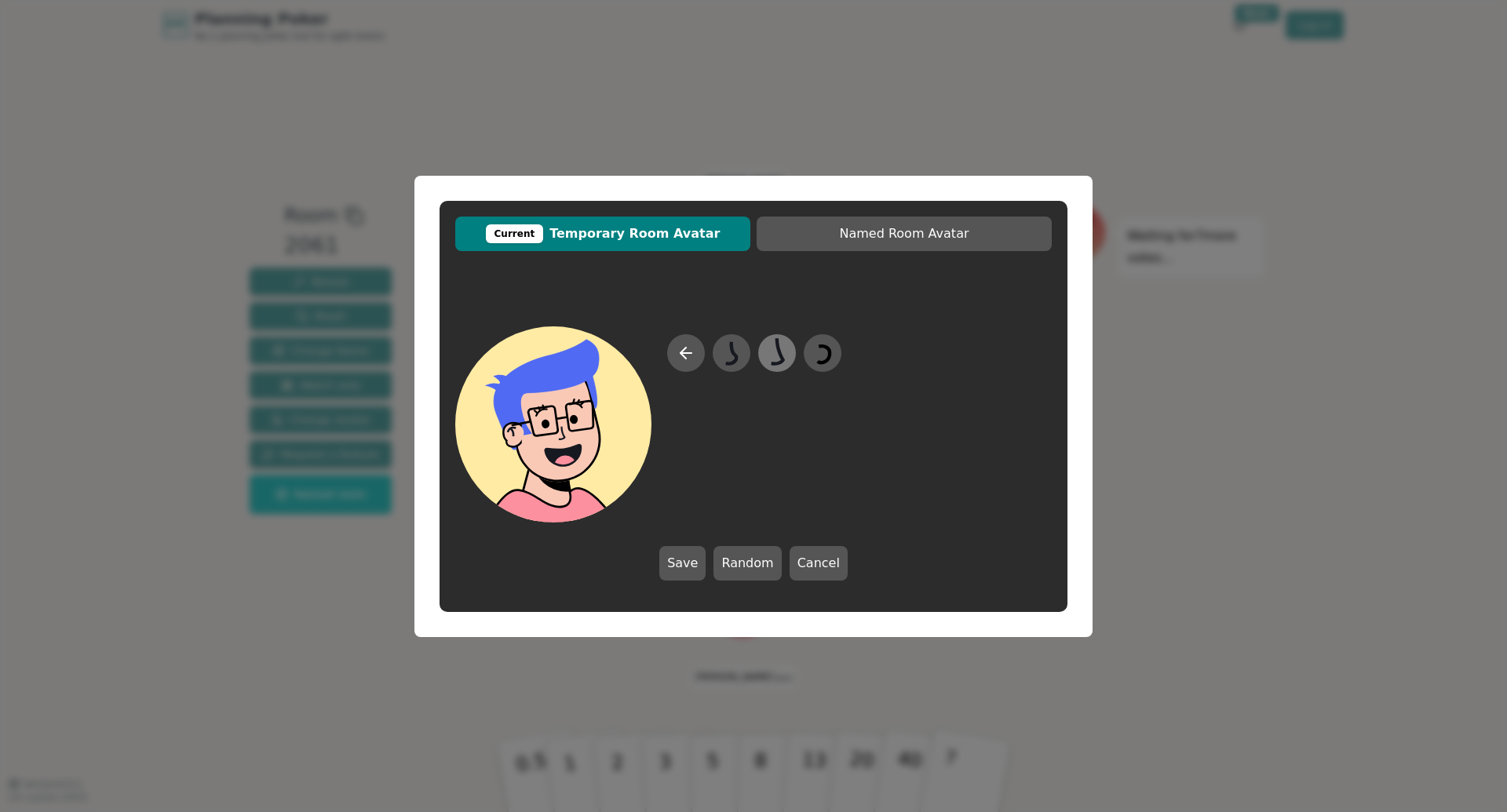
click at [768, 365] on icon at bounding box center [777, 353] width 31 height 36
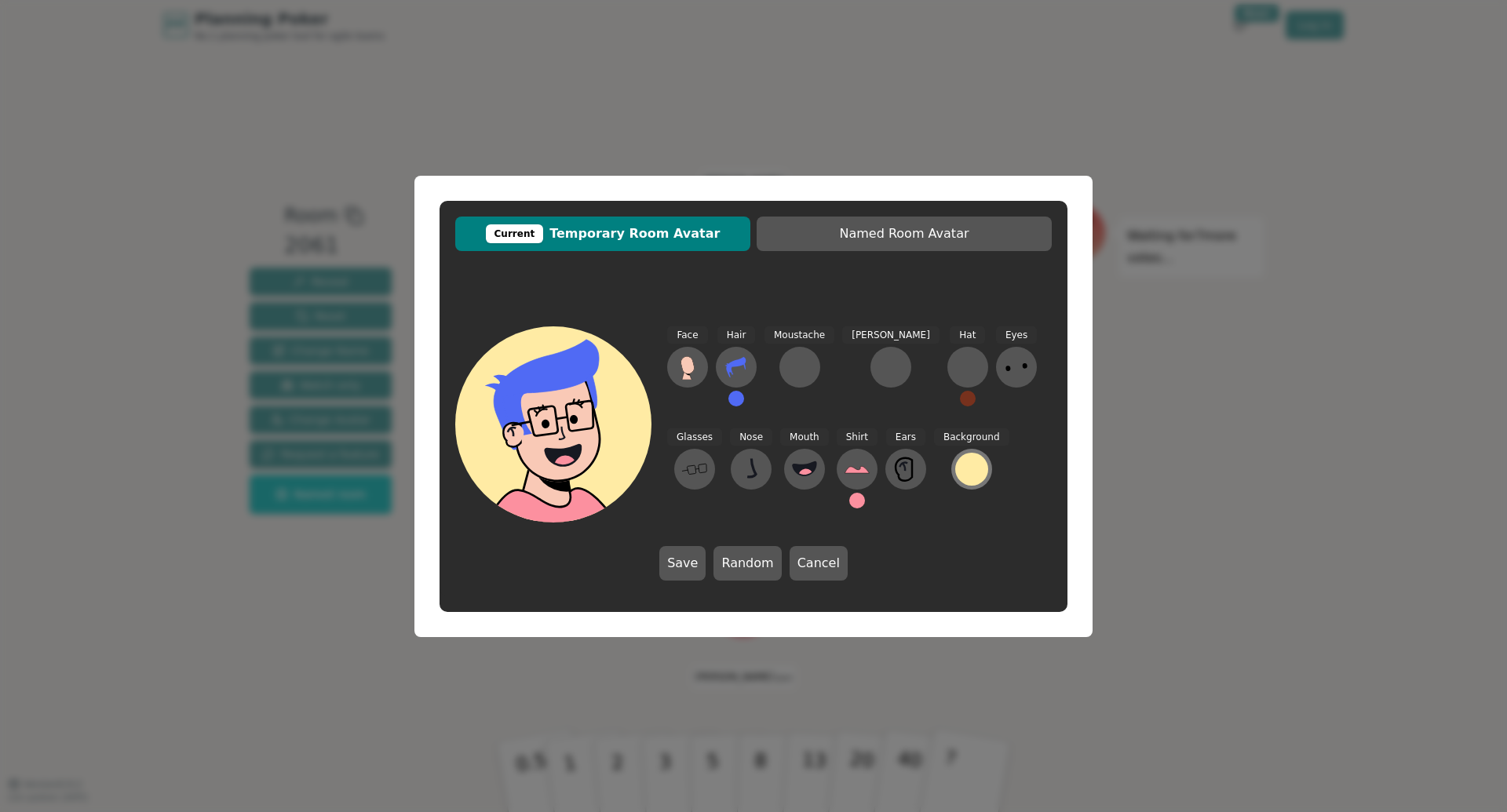
click at [955, 464] on div at bounding box center [972, 469] width 33 height 33
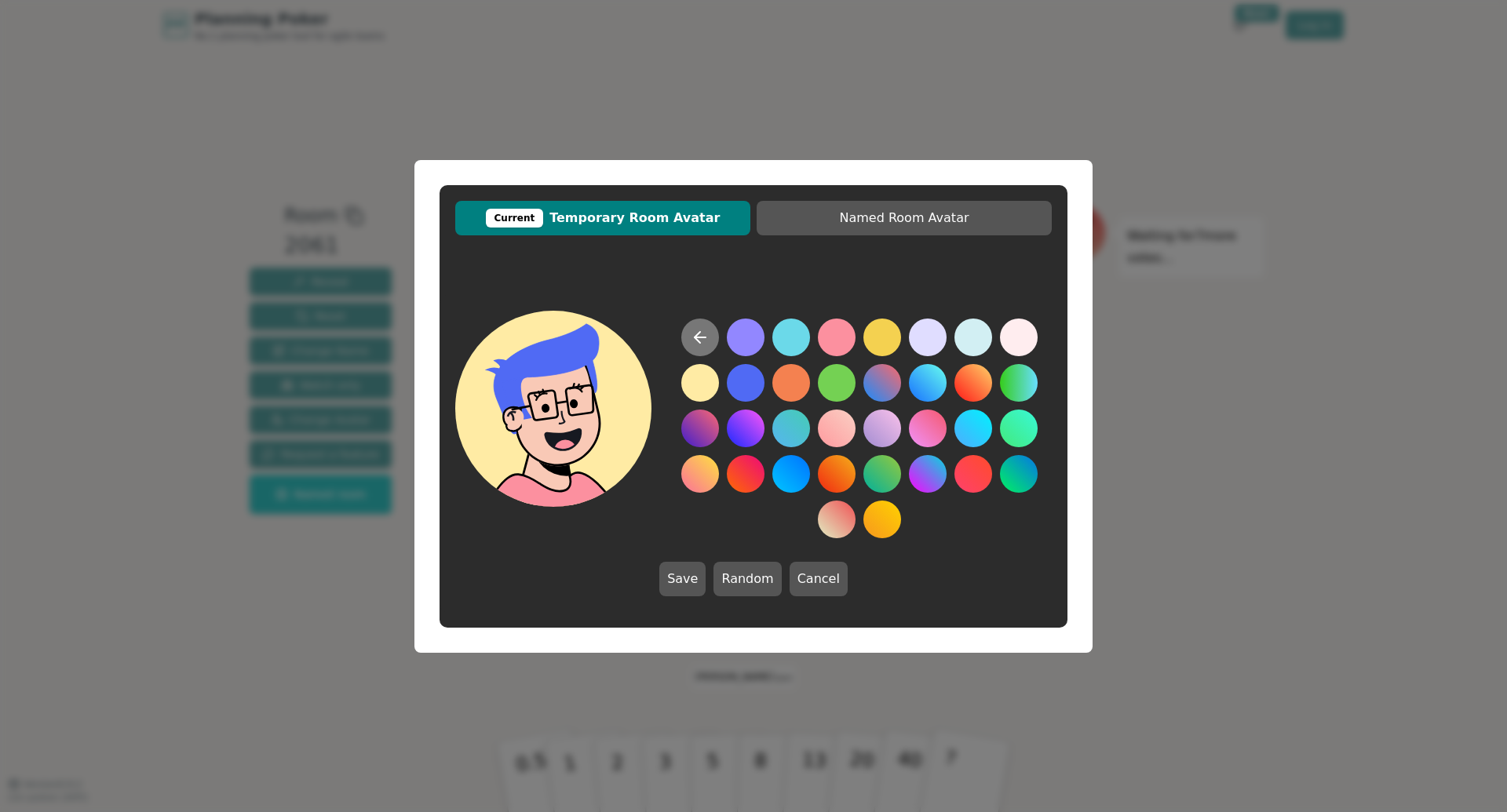
click at [705, 335] on icon at bounding box center [700, 337] width 19 height 19
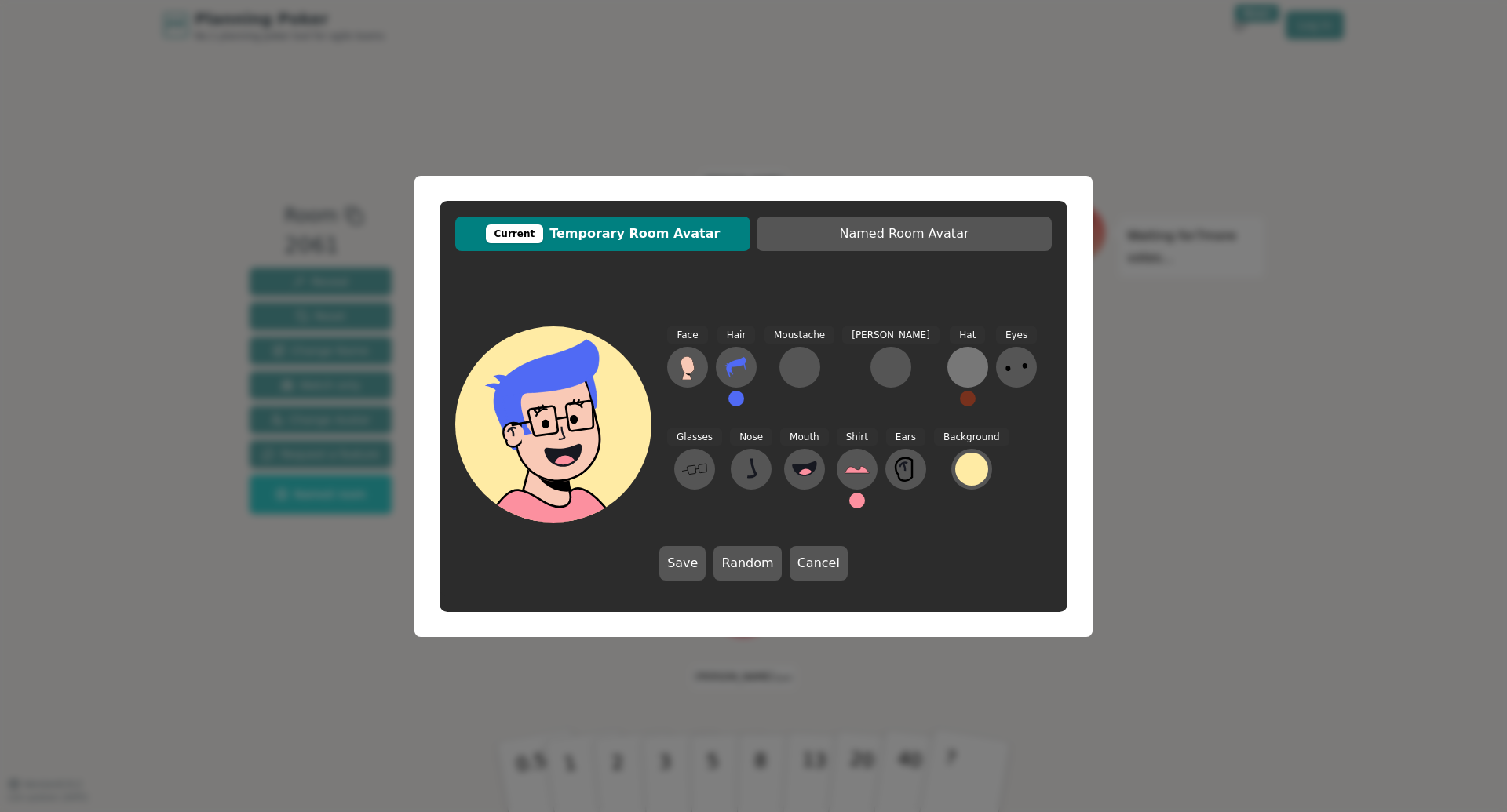
click at [955, 377] on div at bounding box center [967, 367] width 25 height 25
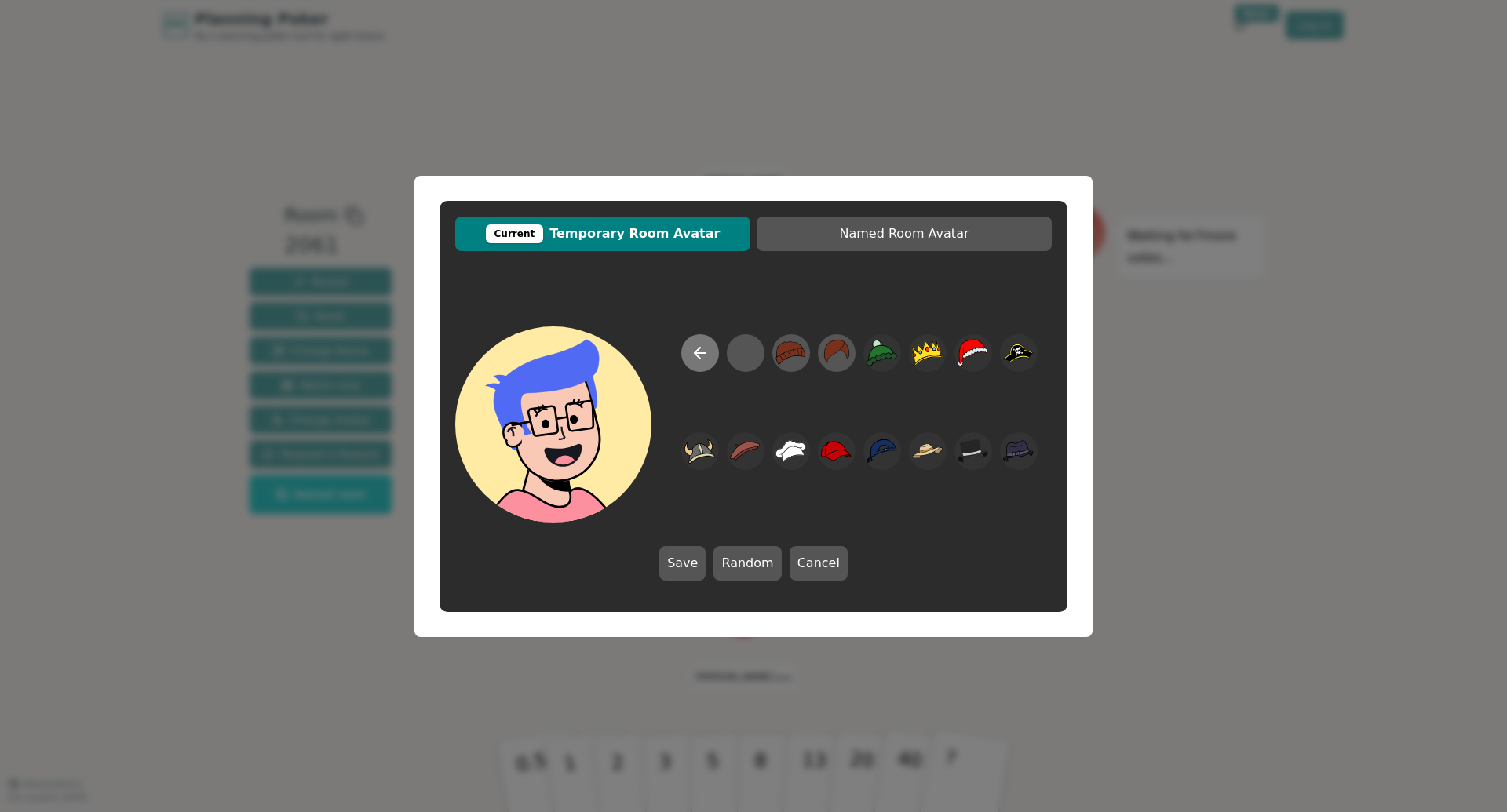
click at [704, 356] on icon at bounding box center [700, 353] width 19 height 19
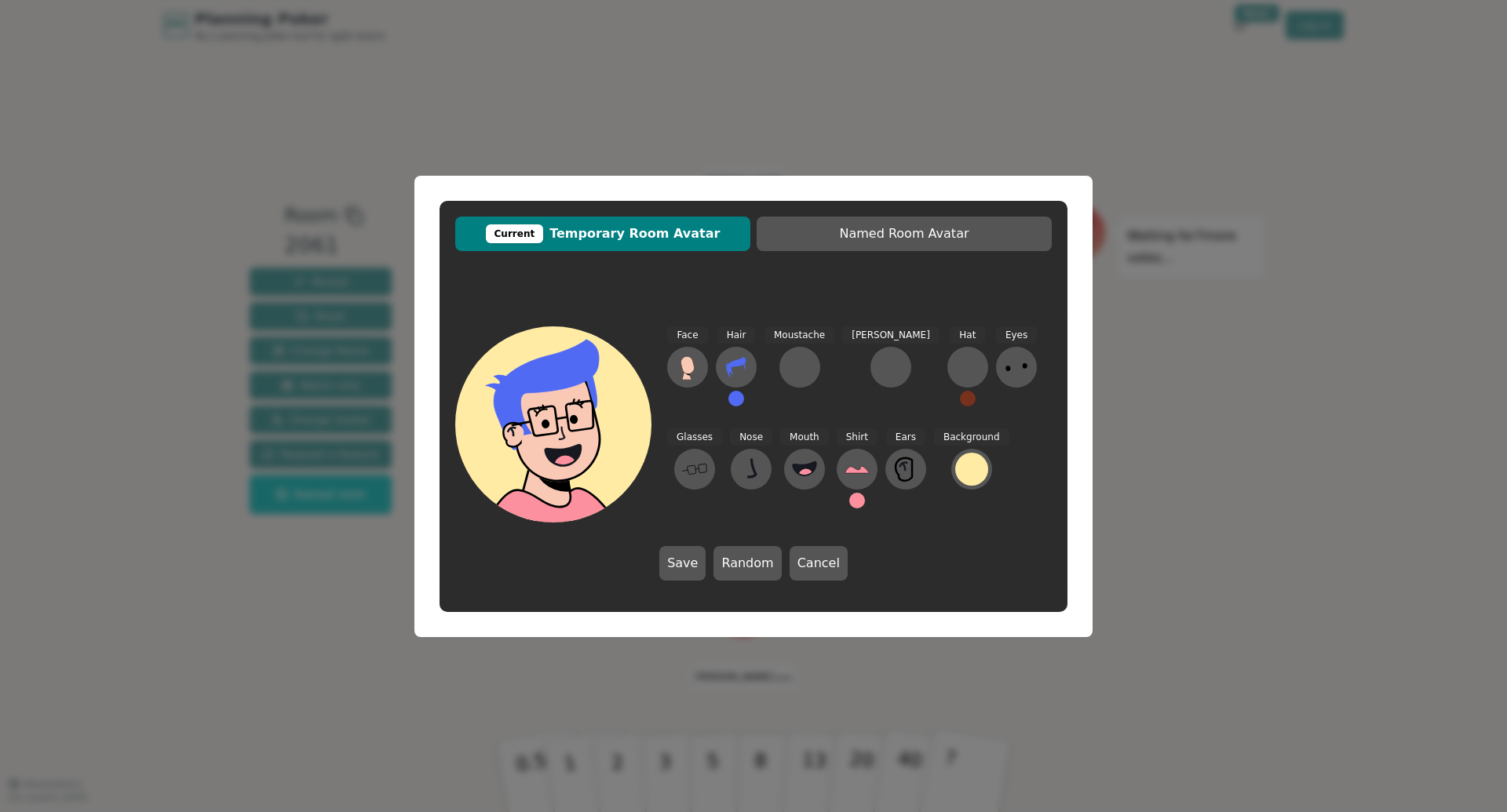
click at [740, 402] on button at bounding box center [736, 398] width 16 height 16
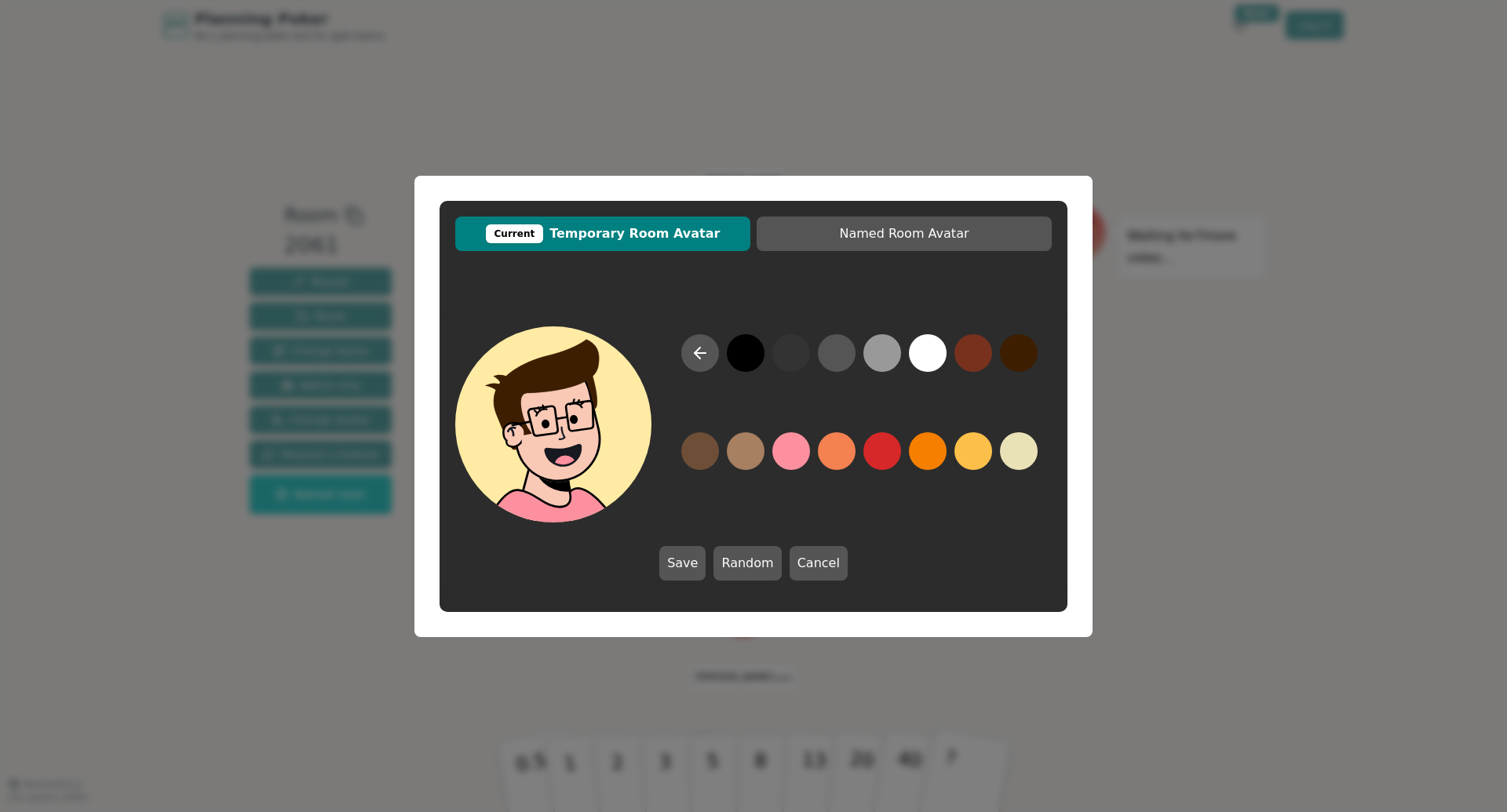
click at [1016, 360] on button at bounding box center [1019, 354] width 38 height 38
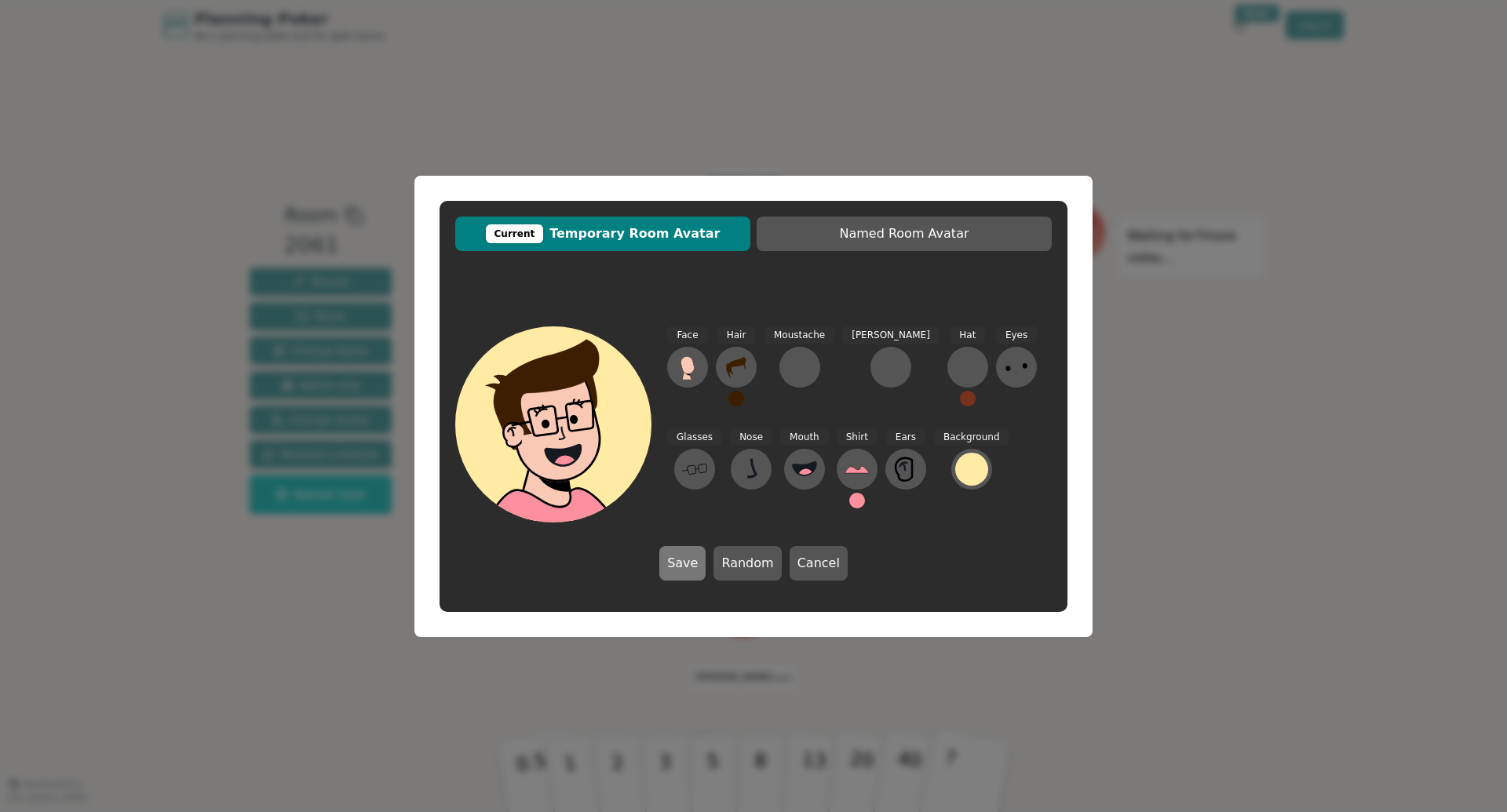
click at [697, 567] on button "Save" at bounding box center [682, 563] width 46 height 35
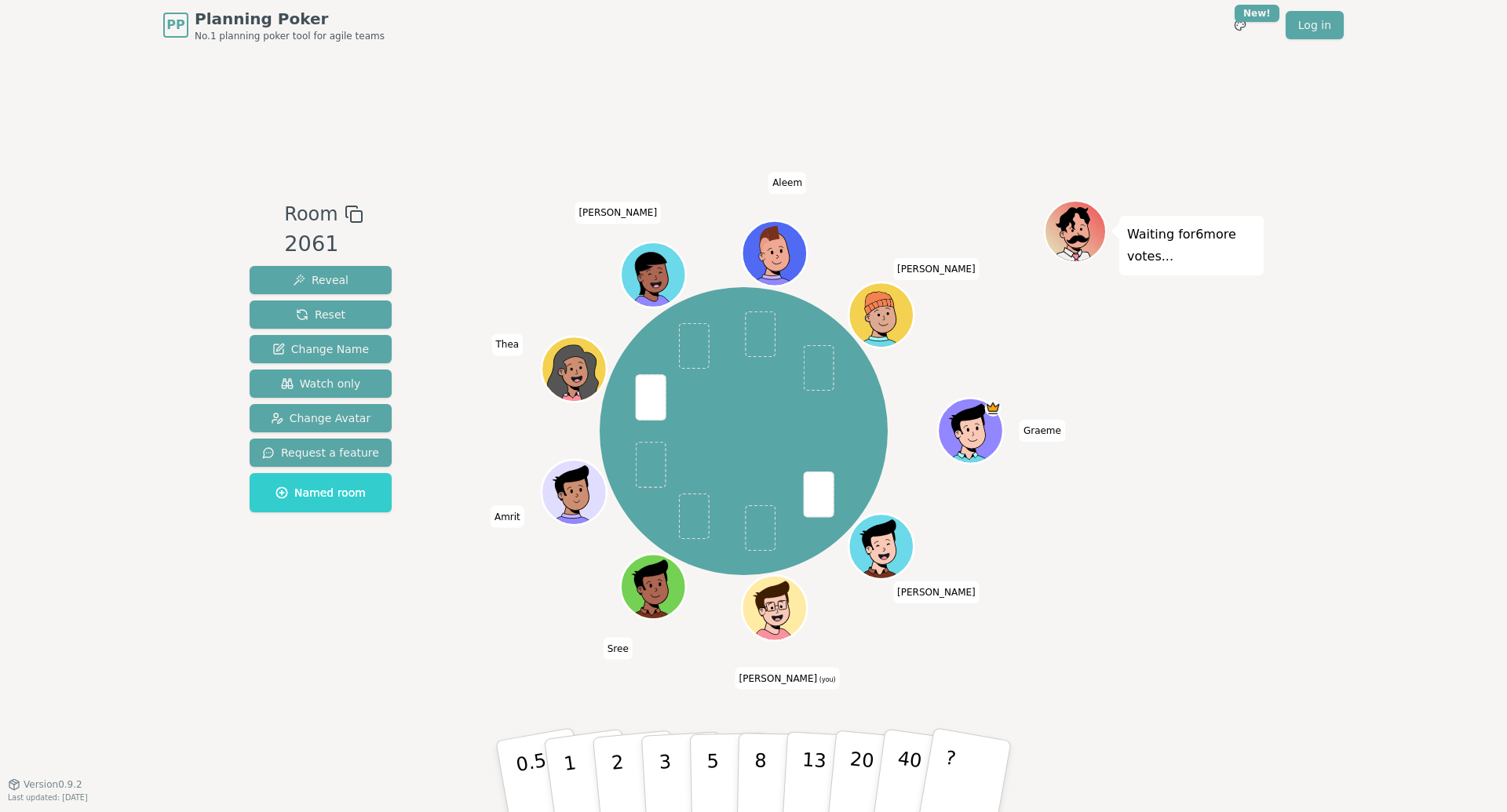
click at [424, 118] on div "Room 2061 Reveal Reset Change Name Watch only Change Avatar Request a feature N…" at bounding box center [754, 417] width 1020 height 734
click at [503, 215] on div at bounding box center [744, 214] width 601 height 28
click at [658, 750] on p "3" at bounding box center [666, 778] width 17 height 86
click at [482, 599] on div "[PERSON_NAME] (you) Sree [PERSON_NAME] [PERSON_NAME]" at bounding box center [744, 431] width 601 height 406
click at [455, 568] on div "[PERSON_NAME] (you) Sree [PERSON_NAME] [PERSON_NAME]" at bounding box center [744, 431] width 601 height 406
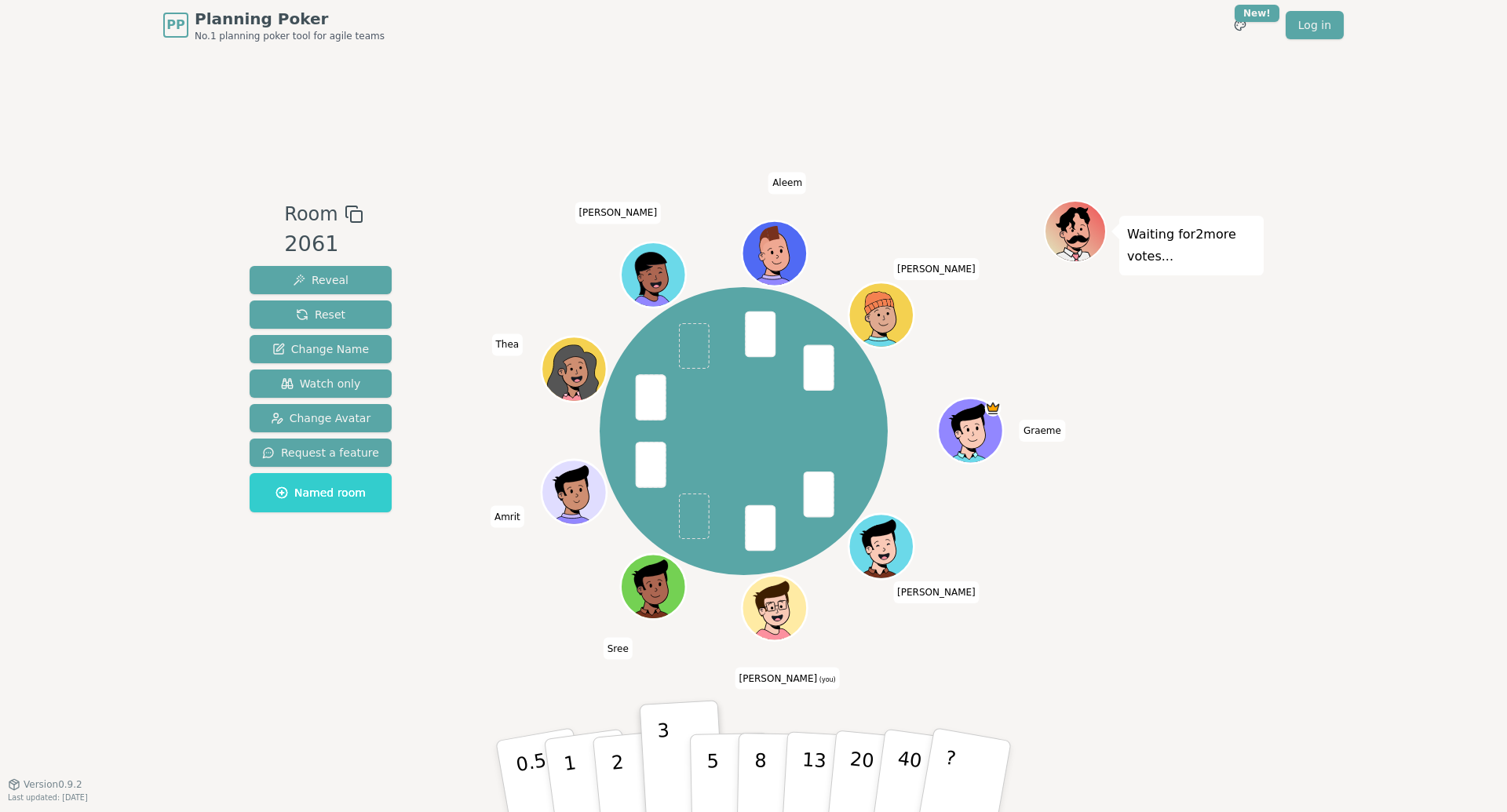
click at [448, 173] on div "Room 2061 Reveal Reset Change Name Watch only Change Avatar Request a feature N…" at bounding box center [754, 417] width 1020 height 734
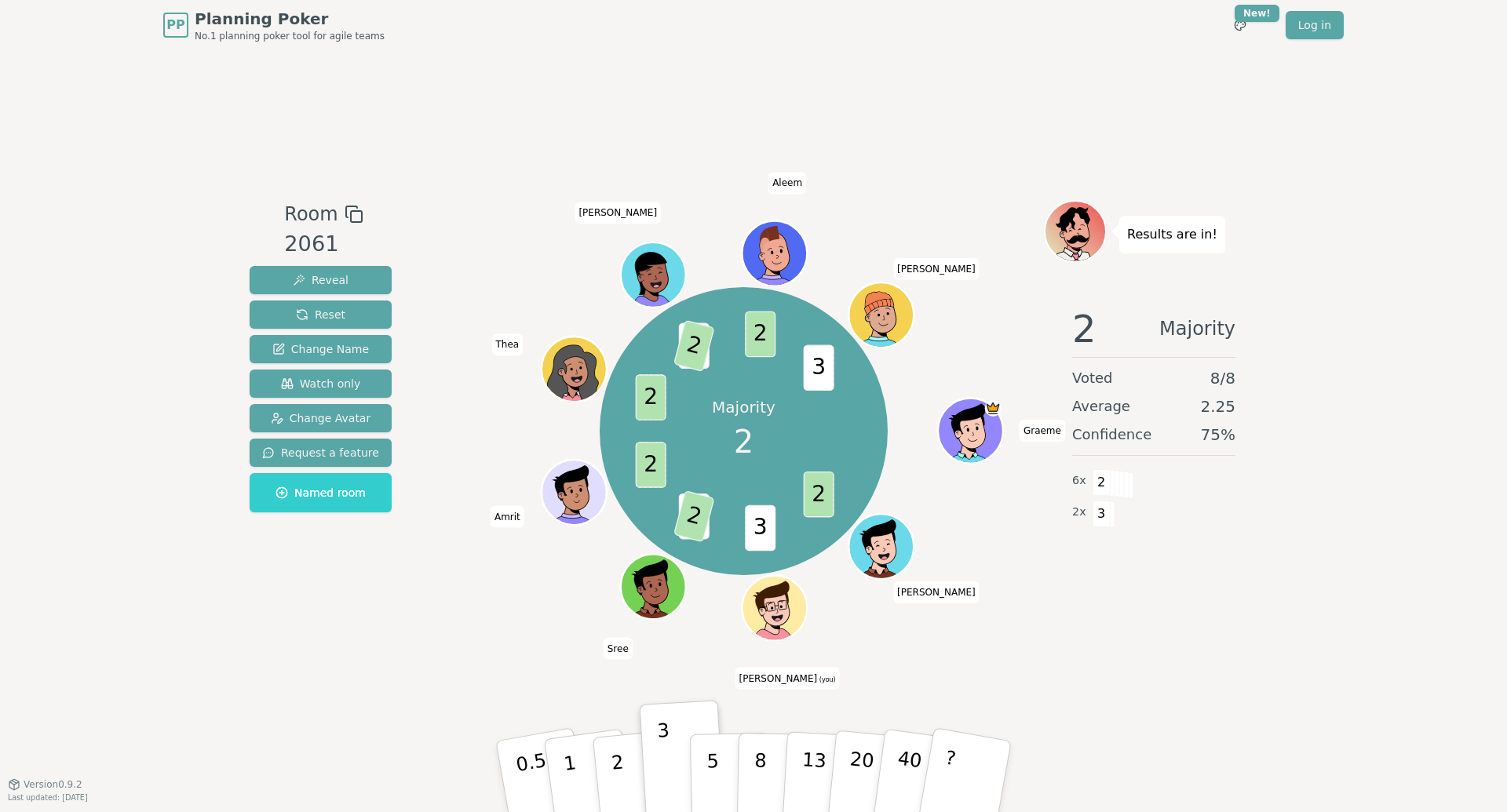
click at [601, 680] on div "Room 2061 Reveal Reset Change Name Watch only Change Avatar Request a feature N…" at bounding box center [754, 417] width 1020 height 734
click at [506, 669] on div "Room 2061 Reveal Reset Change Name Watch only Change Avatar Request a feature N…" at bounding box center [754, 417] width 1020 height 734
click at [1156, 637] on div "Room 2061 Reveal Reset Change Name Watch only Change Avatar Request a feature N…" at bounding box center [754, 417] width 1020 height 734
click at [436, 615] on div "Room 2061 Reveal Reset Change Name Watch only Change Avatar Request a feature N…" at bounding box center [754, 417] width 1020 height 434
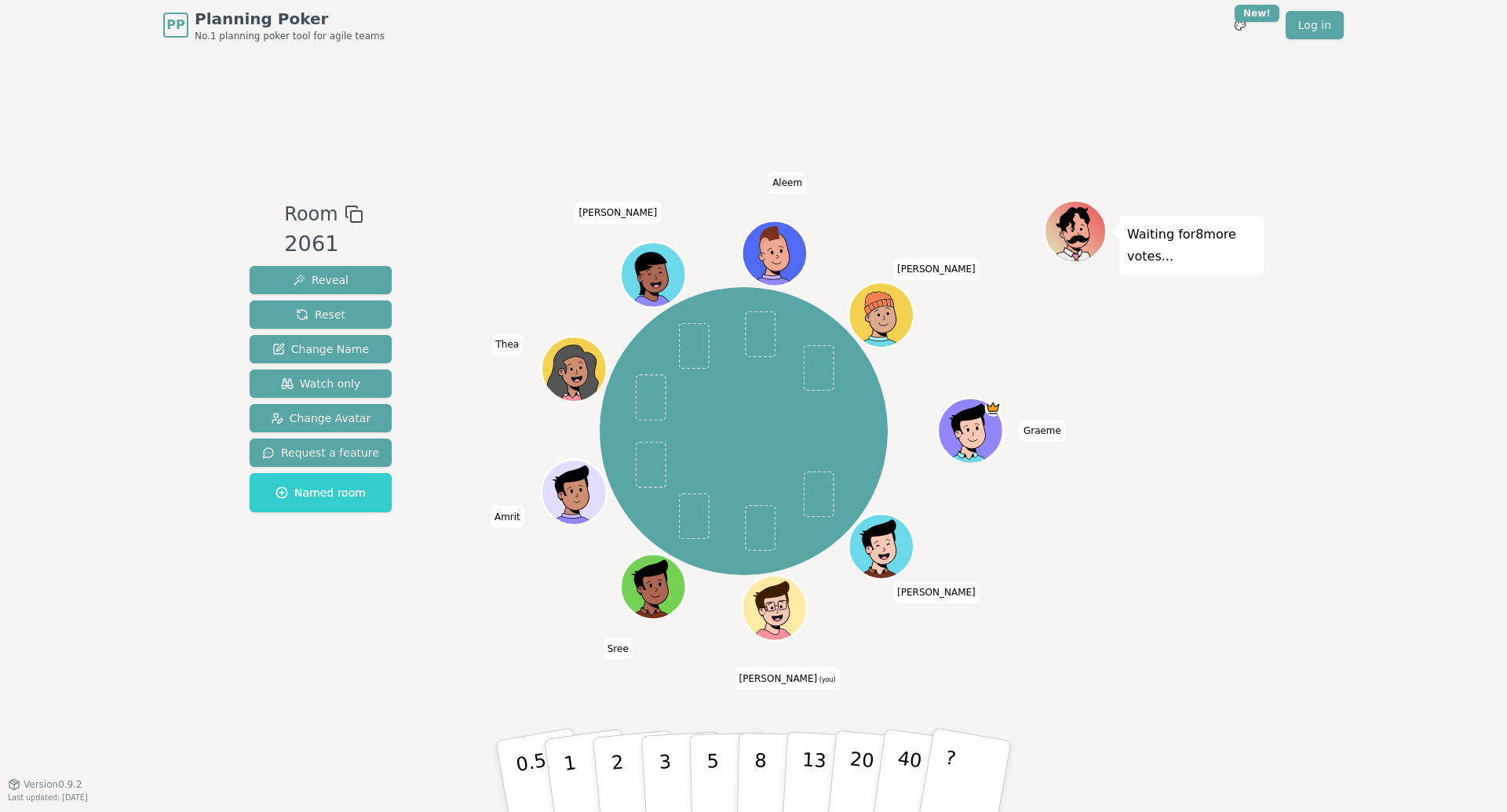
click at [518, 167] on div "Room 2061 Reveal Reset Change Name Watch only Change Avatar Request a feature N…" at bounding box center [754, 417] width 1020 height 734
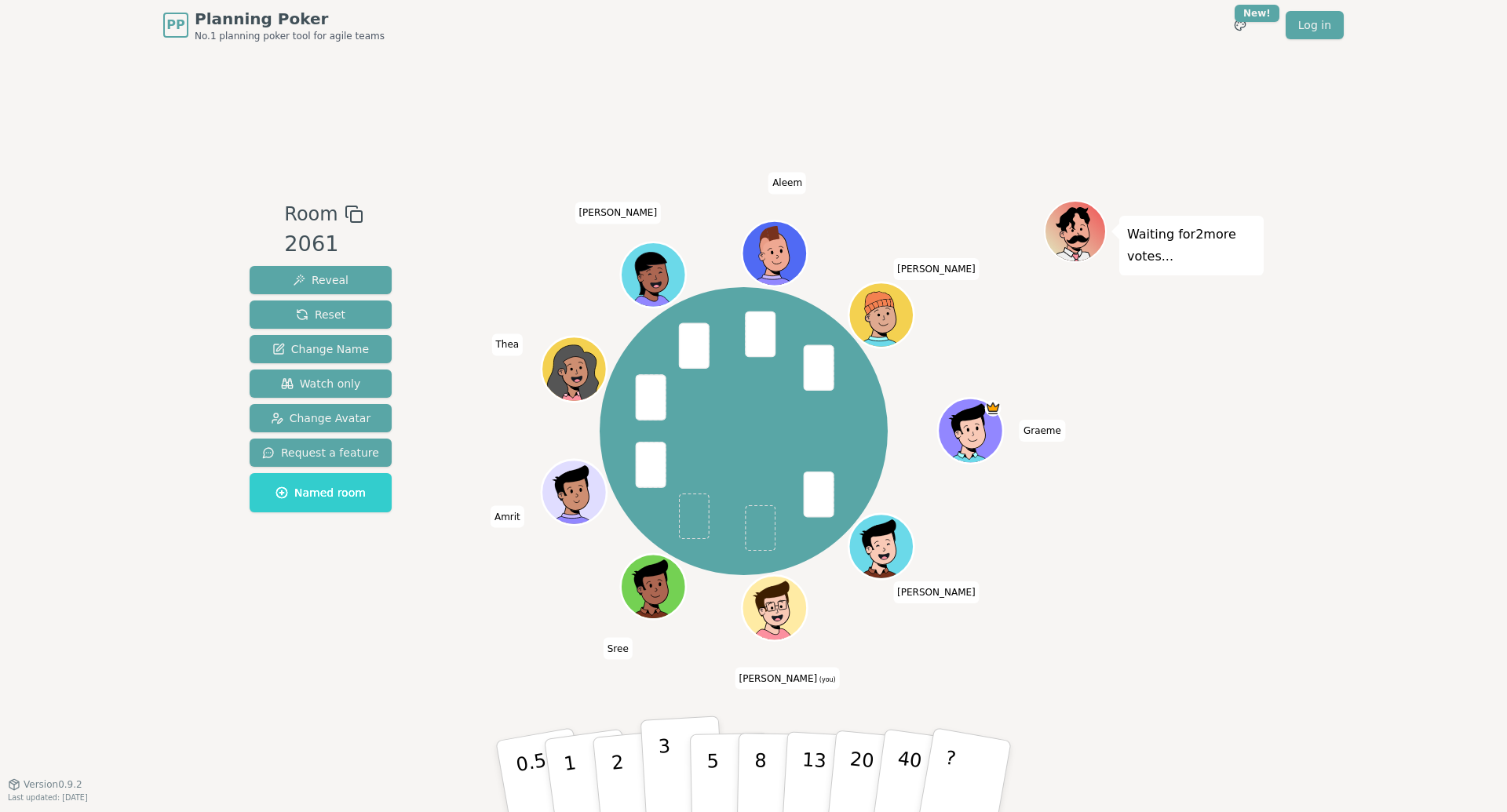
click at [665, 752] on p "3" at bounding box center [666, 778] width 17 height 86
click at [438, 650] on div "Room 2061 Reveal Reset Change Name Watch only Change Avatar Request a feature N…" at bounding box center [754, 417] width 1020 height 734
click at [473, 626] on div "[PERSON_NAME] (you) Sree [PERSON_NAME] [PERSON_NAME]" at bounding box center [744, 431] width 601 height 406
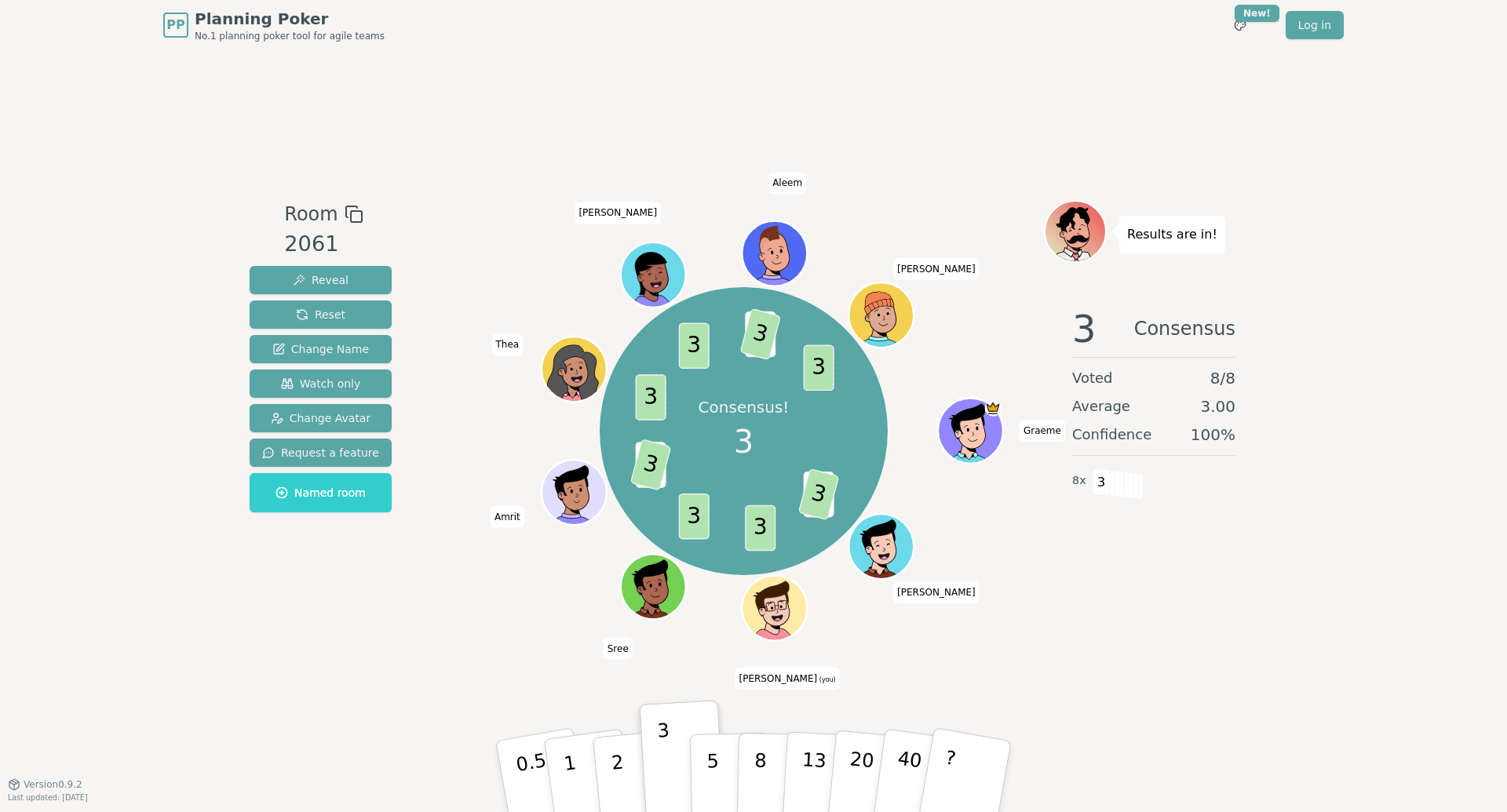
click at [396, 669] on div "Room 2061 Reveal Reset Change Name Watch only Change Avatar Request a feature N…" at bounding box center [754, 417] width 1020 height 734
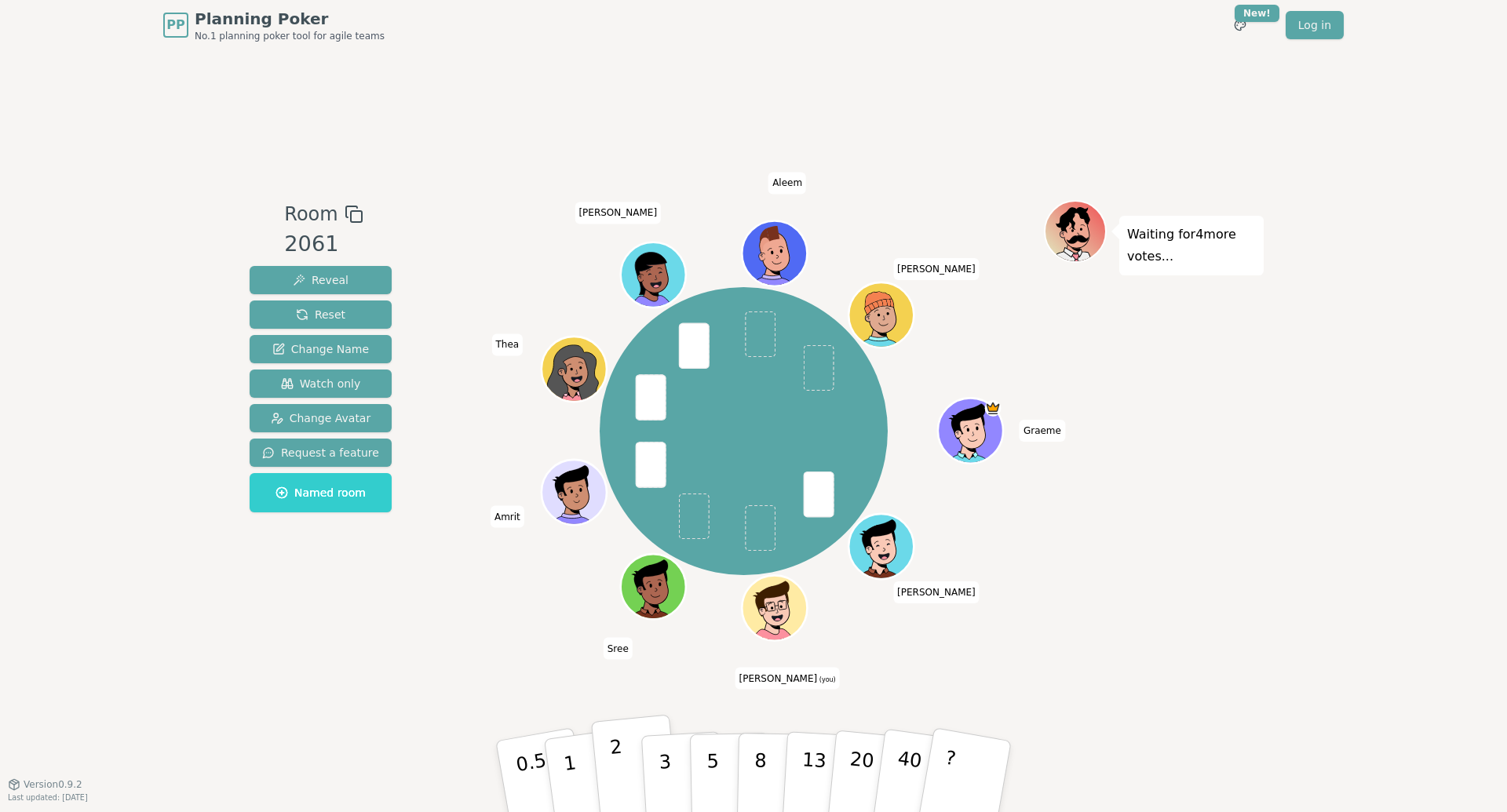
click at [610, 753] on p "2" at bounding box center [619, 779] width 21 height 86
click at [454, 616] on div "[PERSON_NAME] (you) Sree [PERSON_NAME] [PERSON_NAME]" at bounding box center [744, 431] width 601 height 406
click at [420, 627] on div "Room 2061 Reveal Reset Change Name Watch only Change Avatar Request a feature N…" at bounding box center [754, 417] width 1020 height 434
click at [528, 761] on p "0.5" at bounding box center [534, 777] width 44 height 88
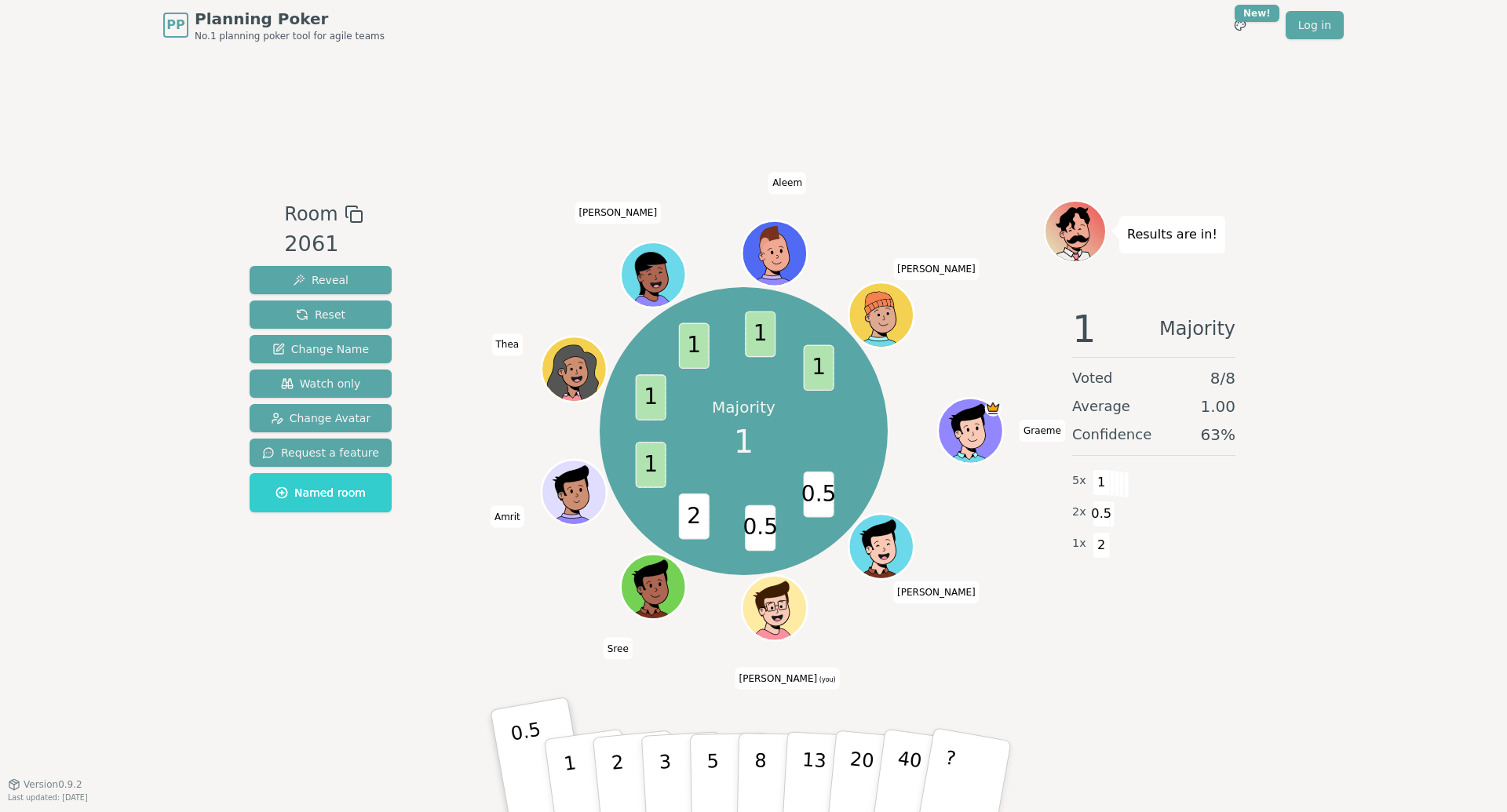
click at [603, 686] on div "Room 2061 Reveal Reset Change Name Watch only Change Avatar Request a feature N…" at bounding box center [754, 417] width 1020 height 734
click at [570, 758] on p "1" at bounding box center [572, 779] width 24 height 86
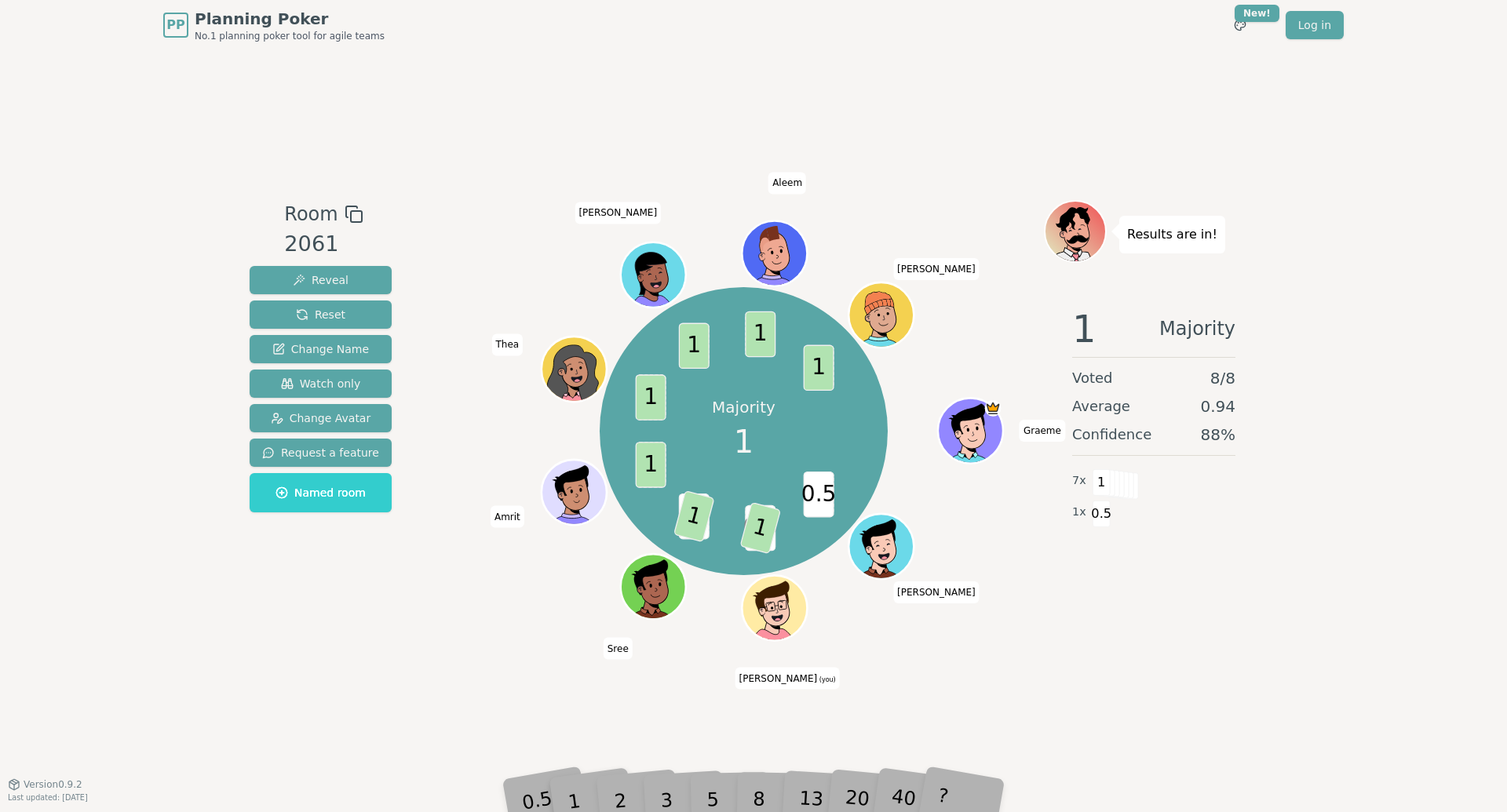
click at [480, 594] on div "Majority 1 0.5 0.5 1 2 1 1 1 1 1 1 [DEMOGRAPHIC_DATA] [PERSON_NAME] (you) [PERS…" at bounding box center [744, 431] width 601 height 406
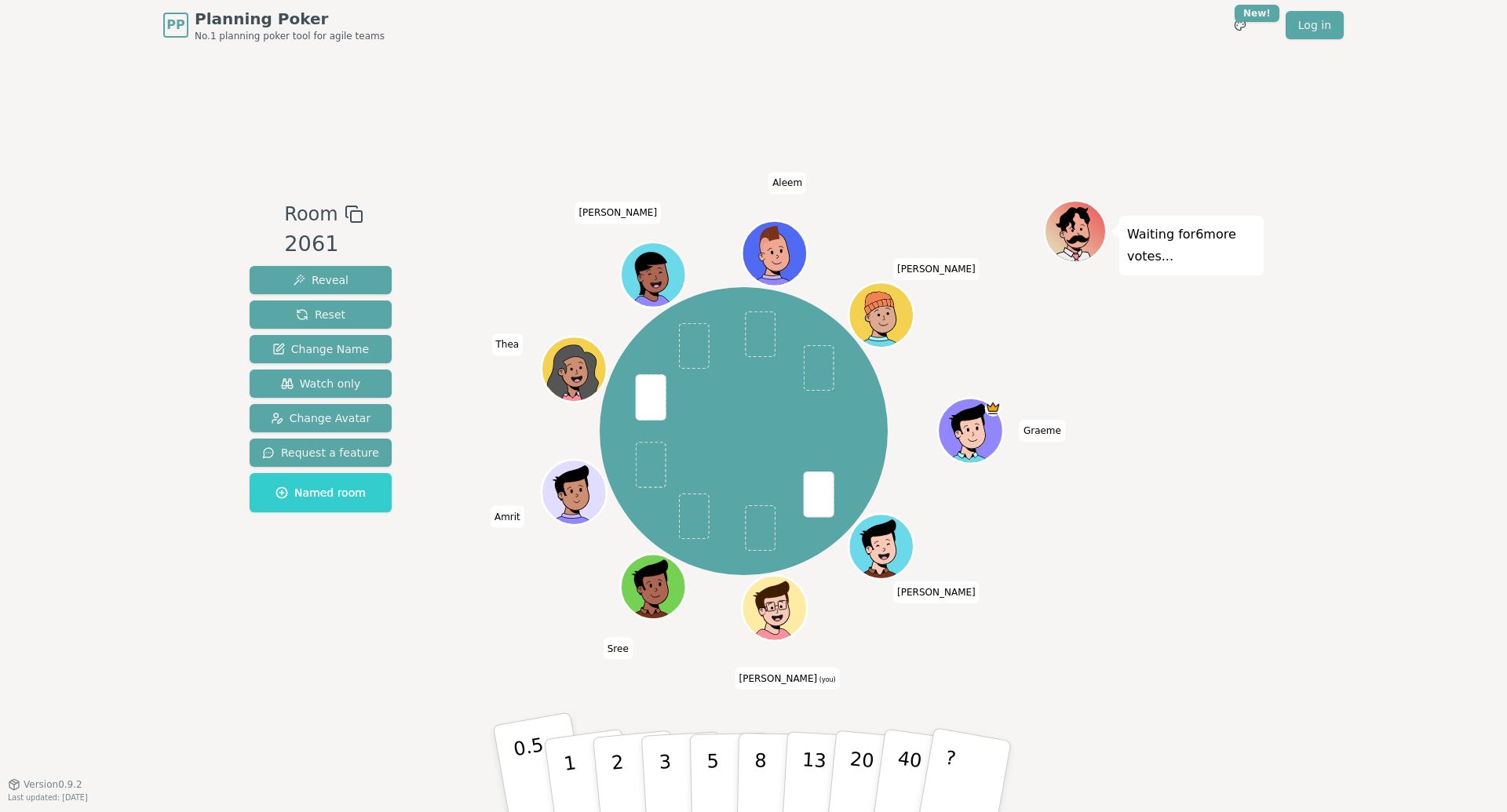
click at [534, 774] on p "0.5" at bounding box center [534, 777] width 44 height 88
click at [560, 757] on button "1" at bounding box center [588, 777] width 93 height 127
